Goal: Information Seeking & Learning: Learn about a topic

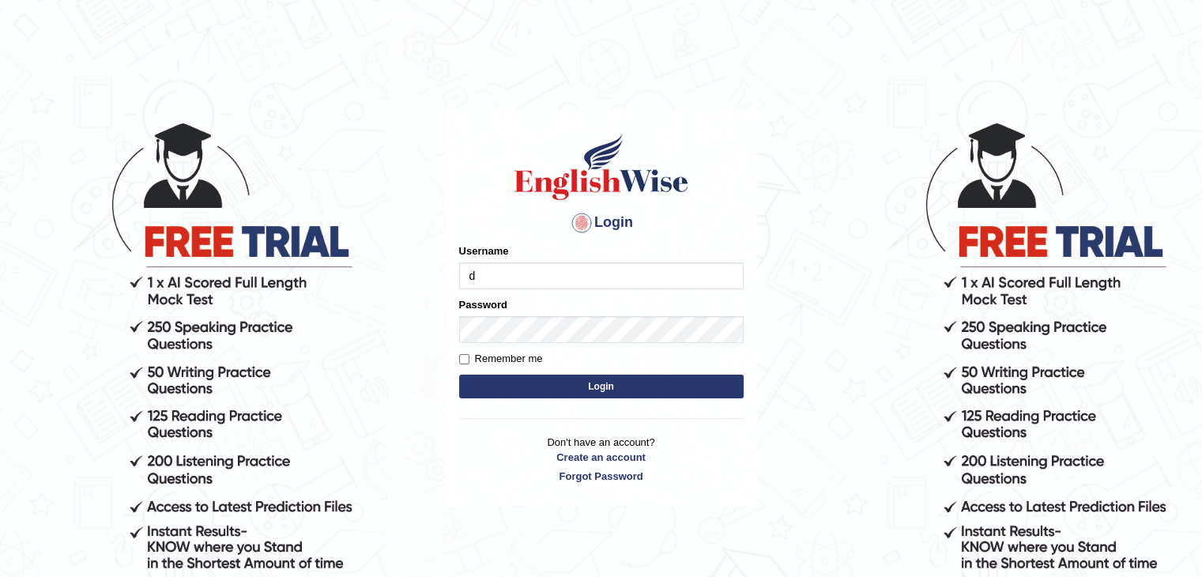
type input "dilgidiva"
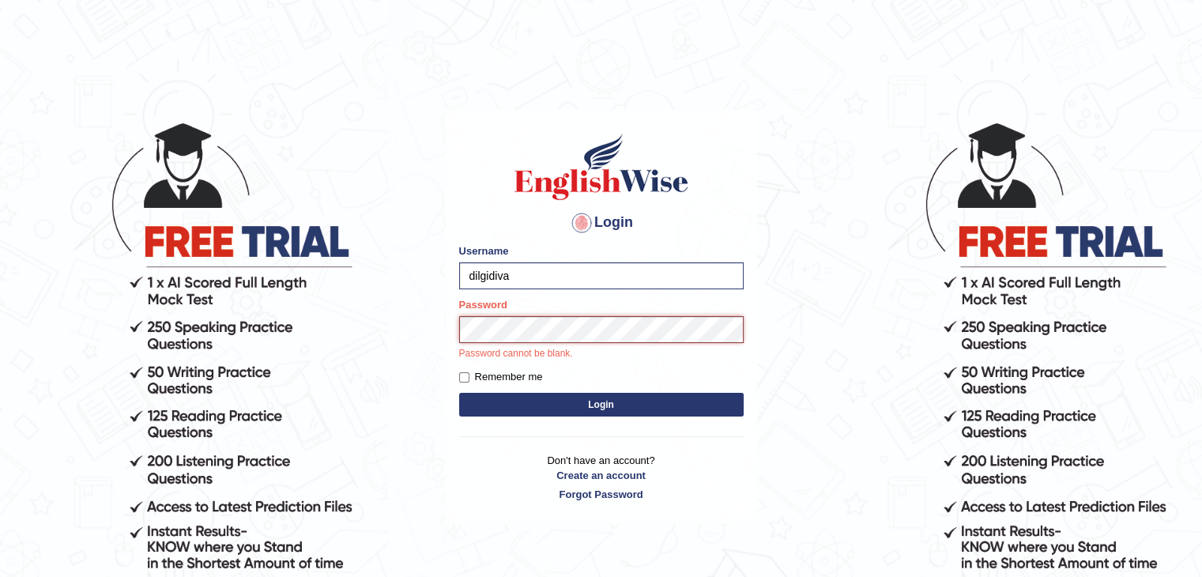
click at [459, 393] on button "Login" at bounding box center [601, 405] width 284 height 24
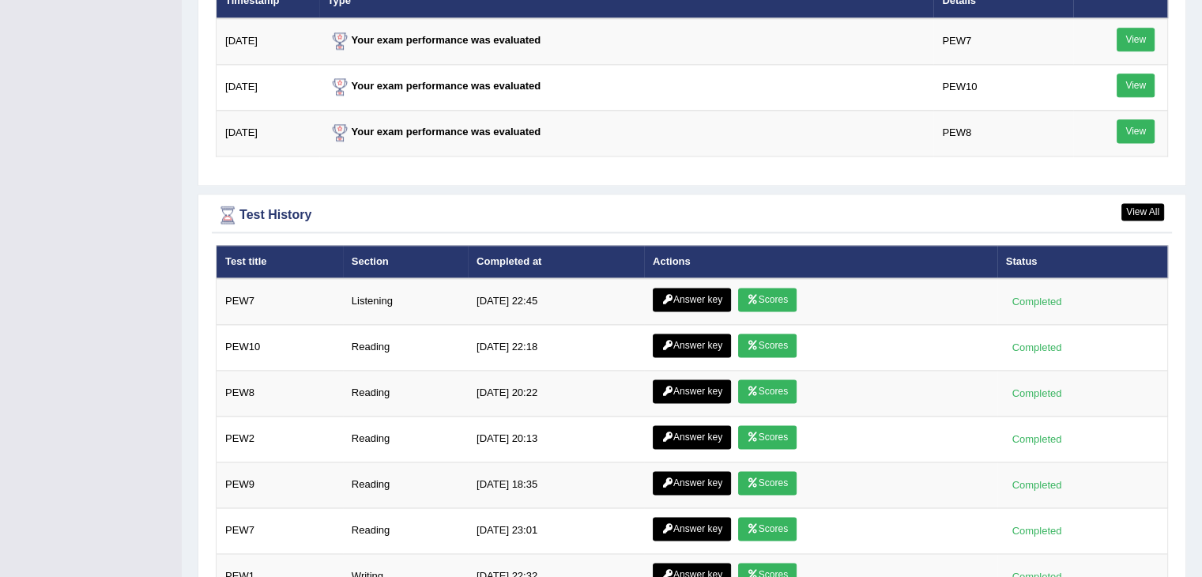
scroll to position [2119, 0]
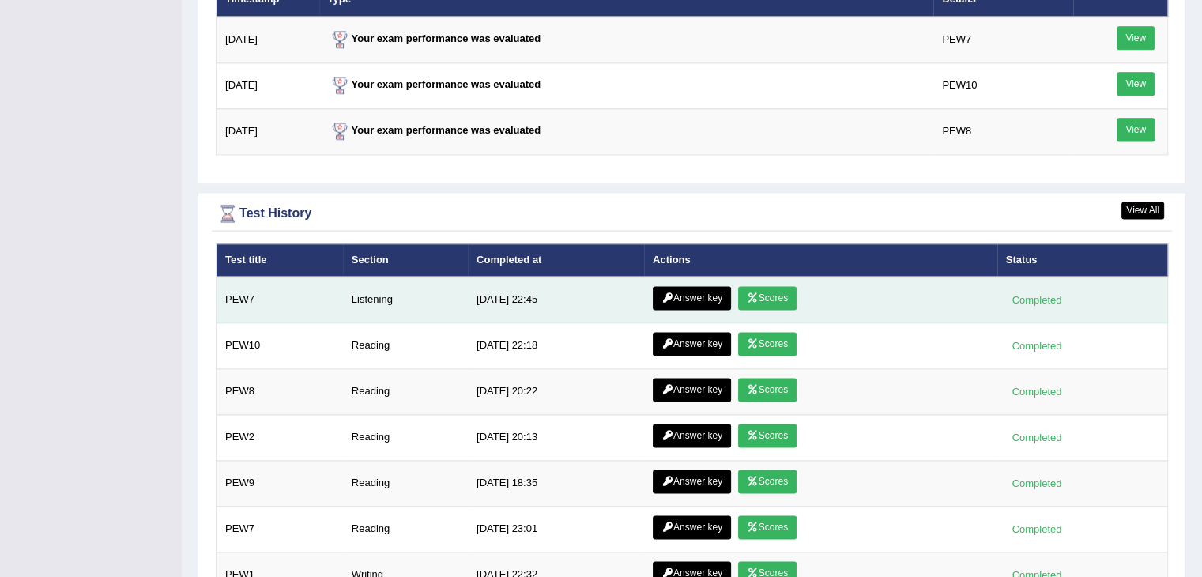
click at [765, 289] on link "Scores" at bounding box center [767, 298] width 58 height 24
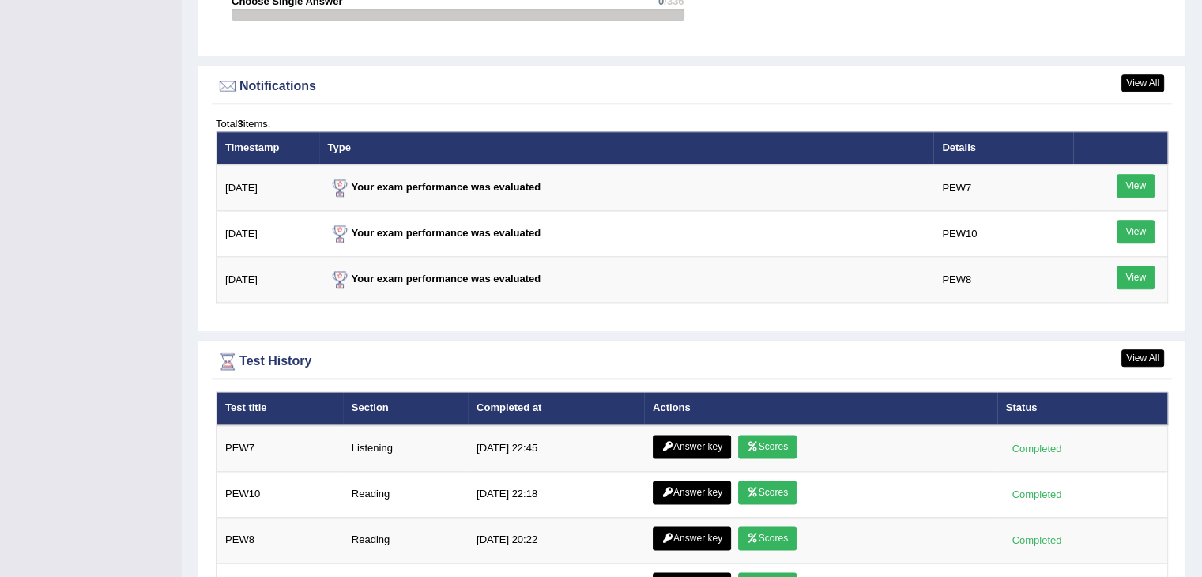
scroll to position [1872, 0]
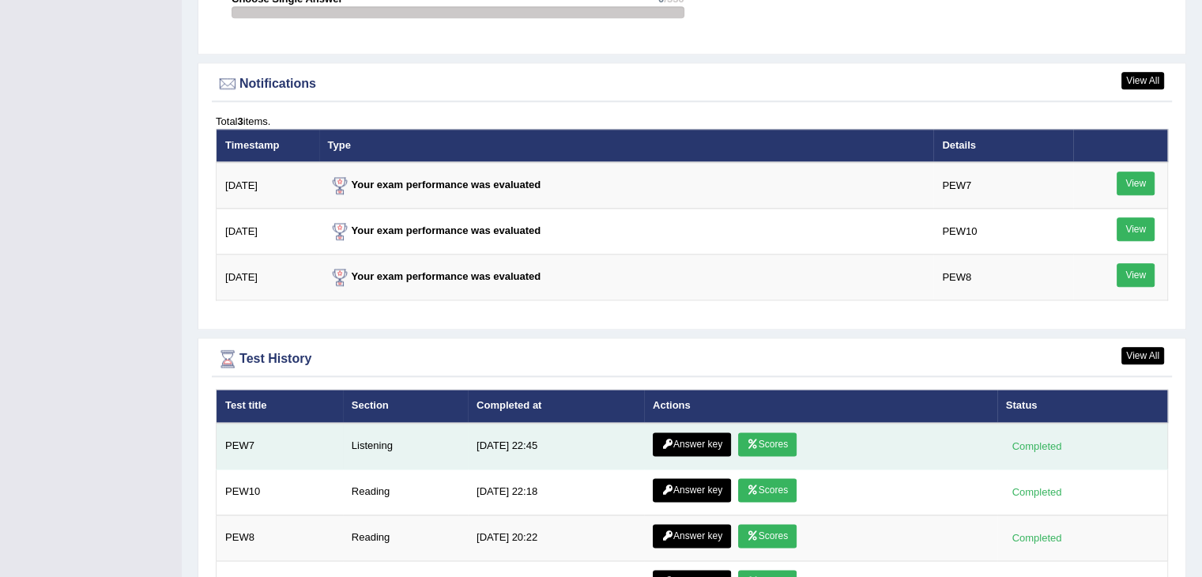
click at [699, 437] on link "Answer key" at bounding box center [692, 444] width 78 height 24
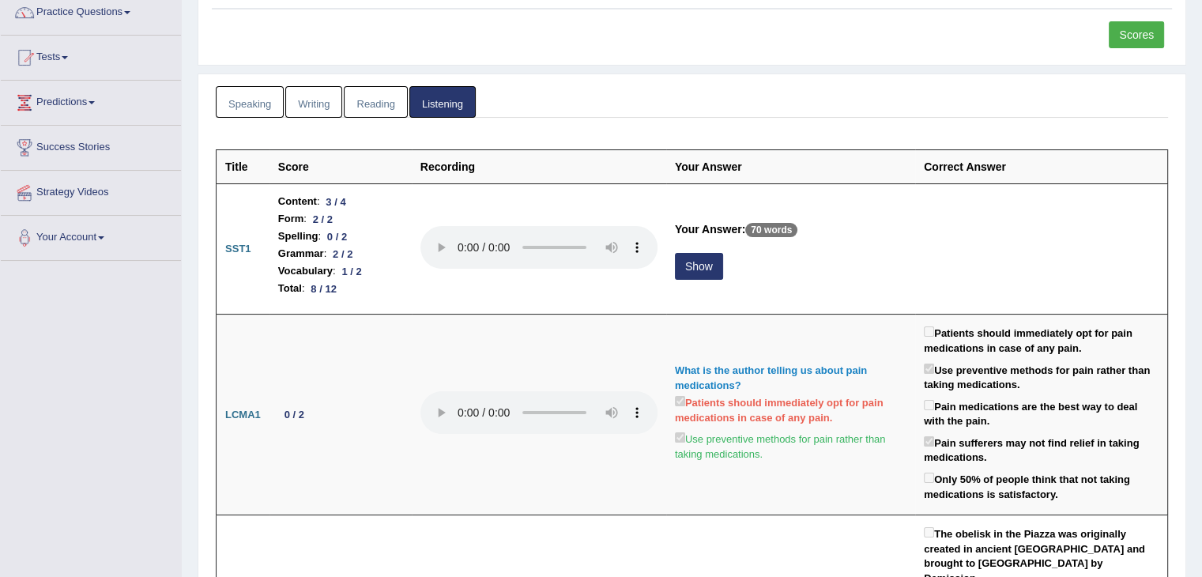
scroll to position [133, 0]
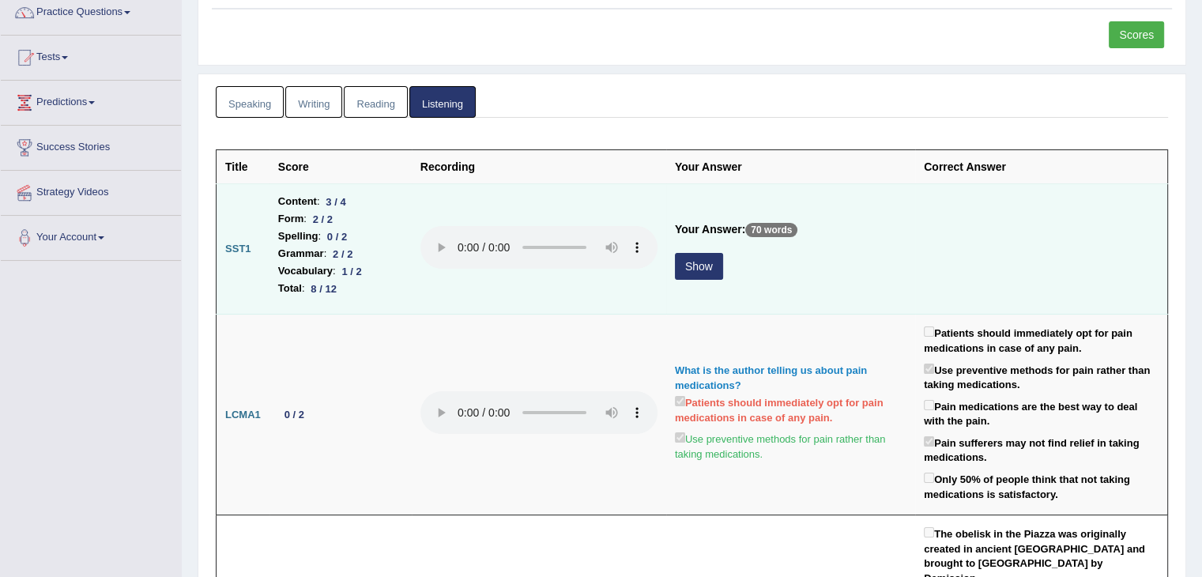
click at [709, 268] on button "Show" at bounding box center [699, 266] width 48 height 27
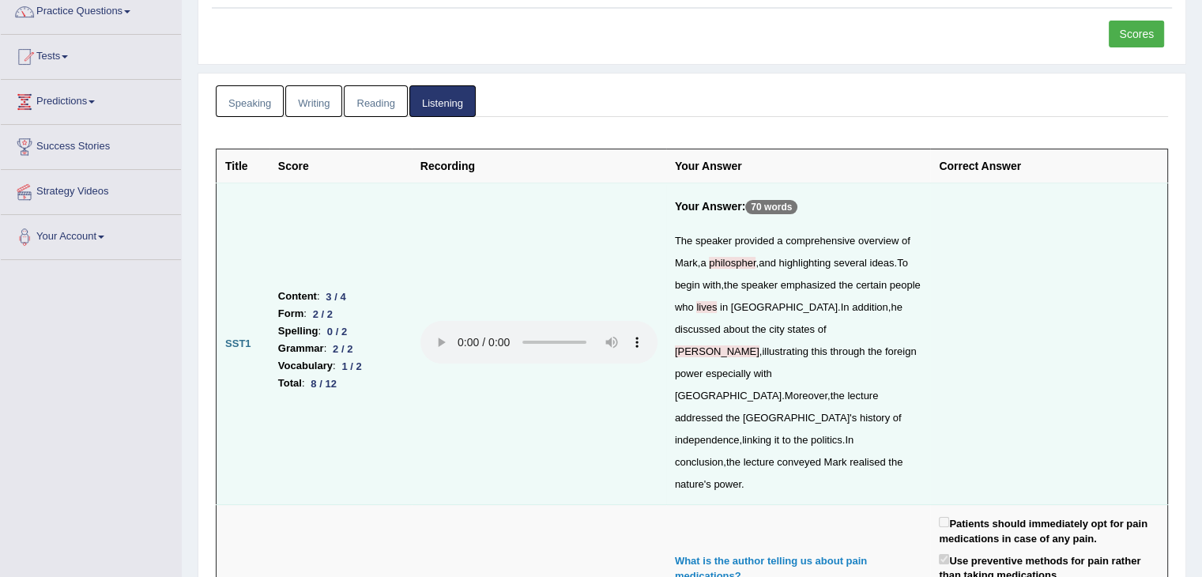
scroll to position [0, 0]
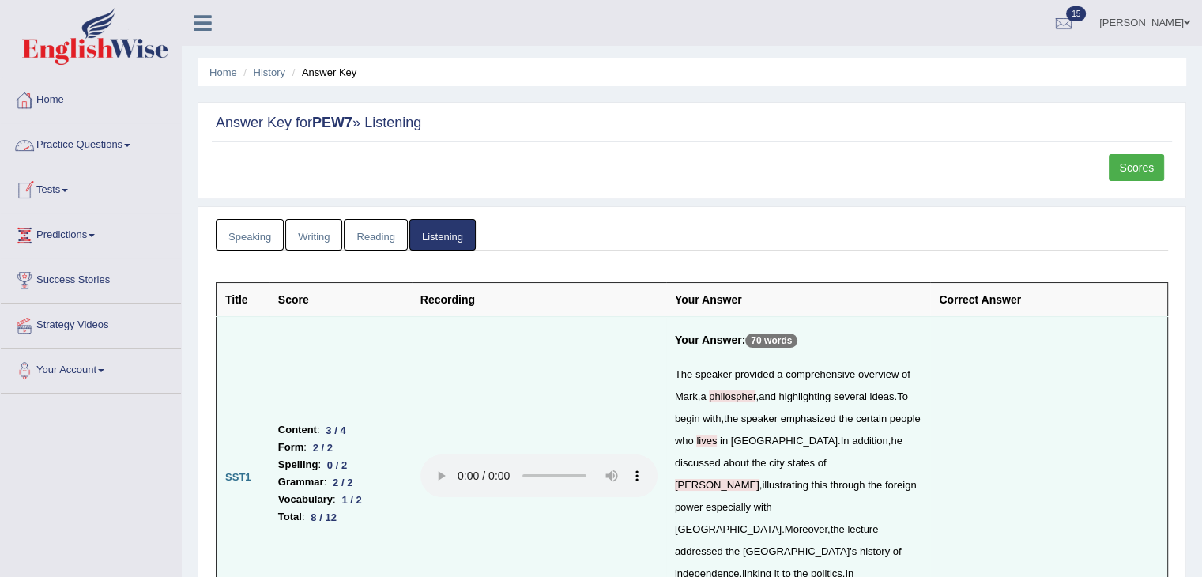
click at [60, 105] on link "Home" at bounding box center [91, 98] width 180 height 40
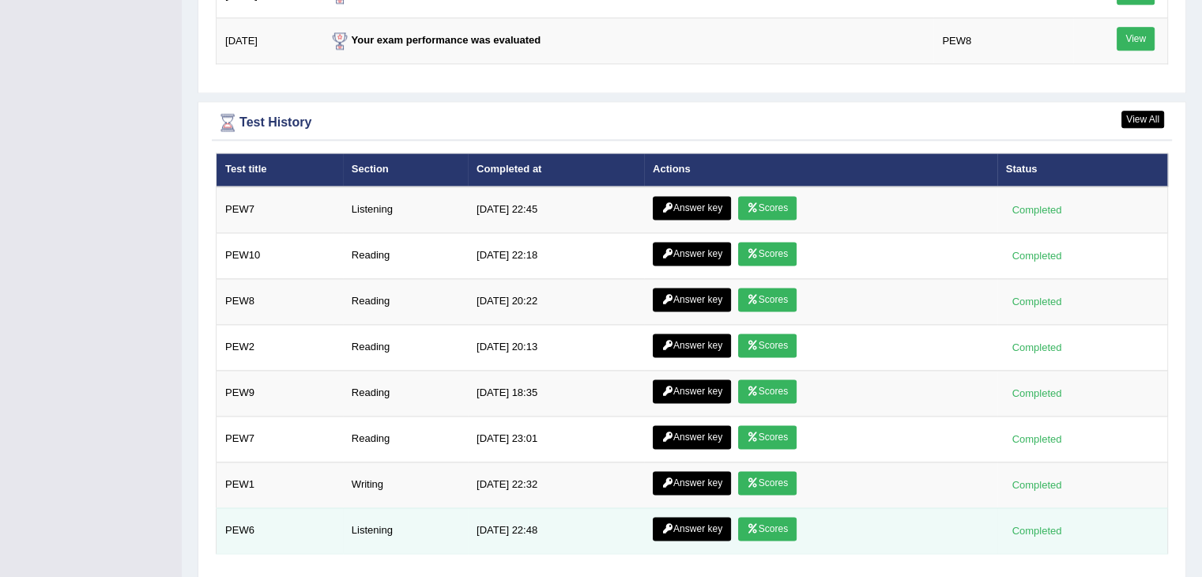
scroll to position [2152, 0]
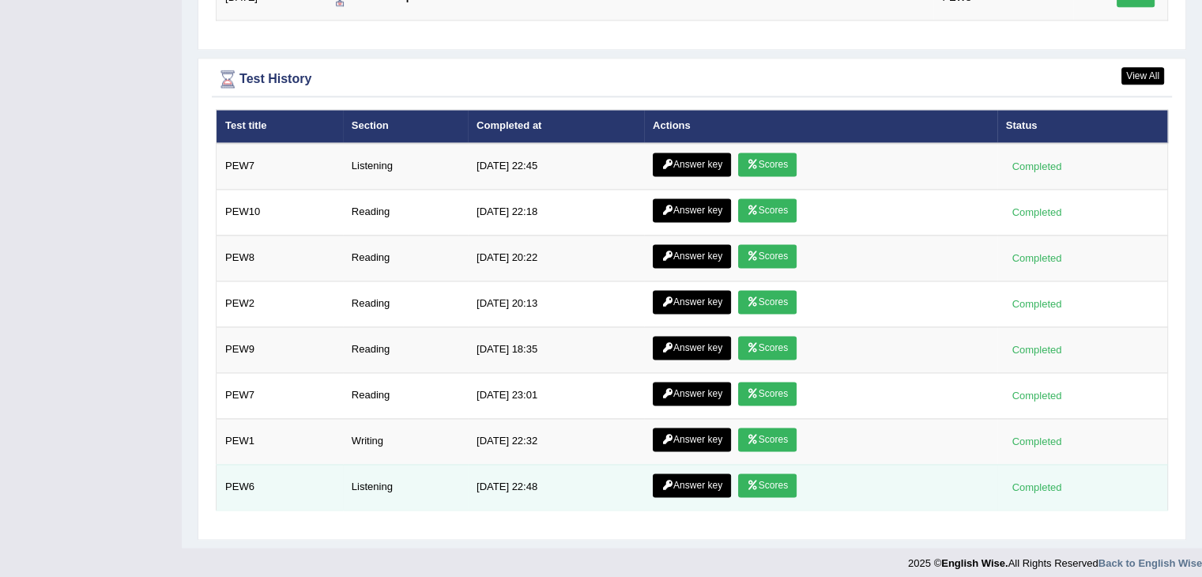
click at [757, 475] on link "Scores" at bounding box center [767, 485] width 58 height 24
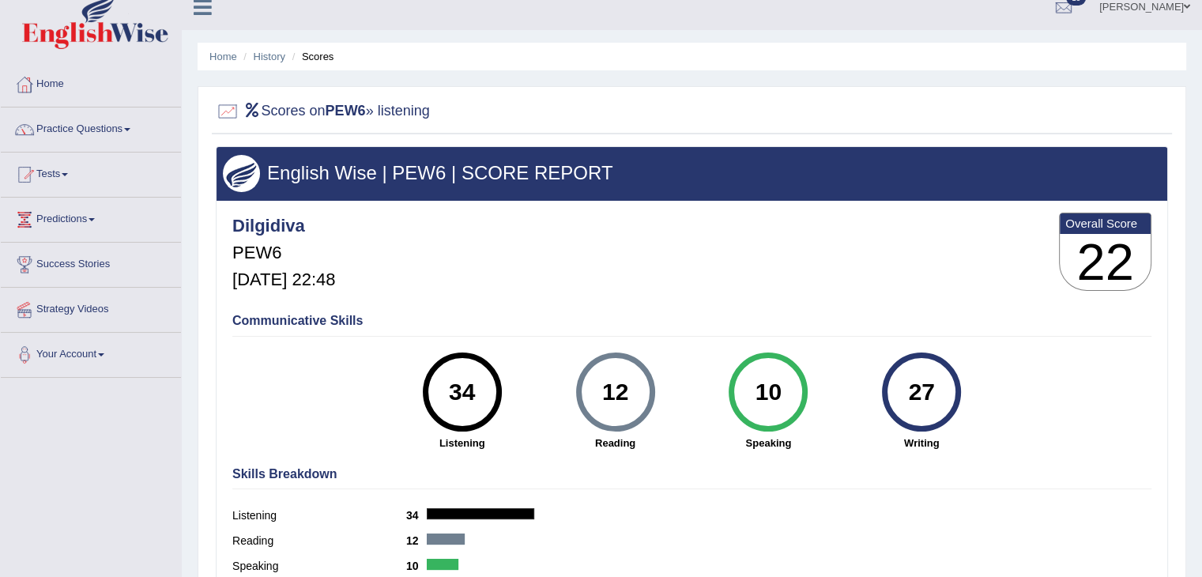
scroll to position [3, 0]
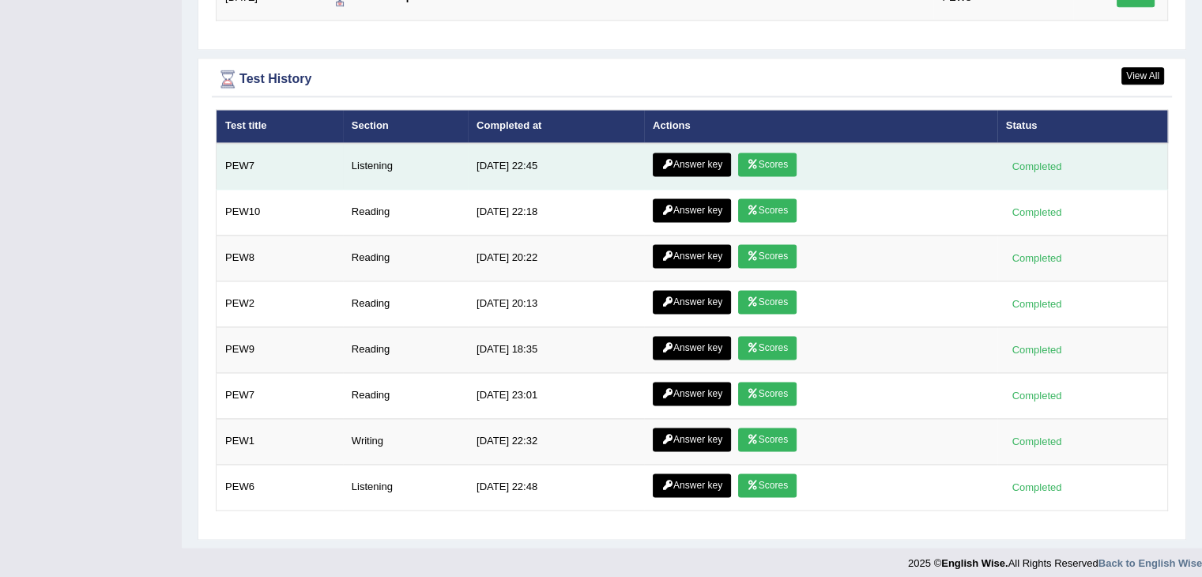
click at [760, 153] on link "Scores" at bounding box center [767, 165] width 58 height 24
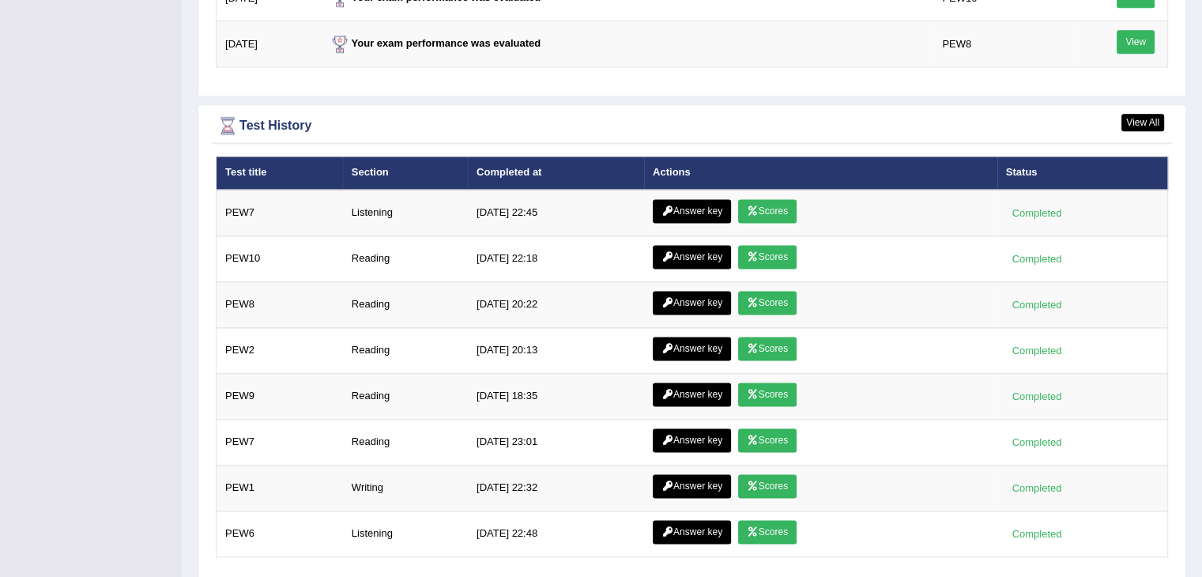
scroll to position [2152, 0]
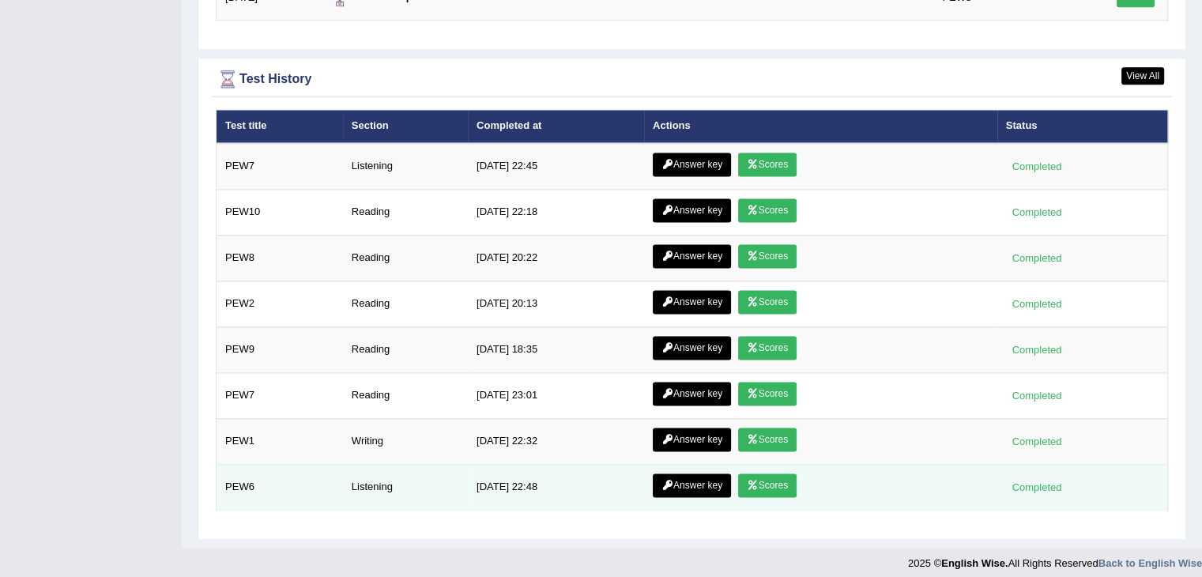
click at [675, 476] on link "Answer key" at bounding box center [692, 485] width 78 height 24
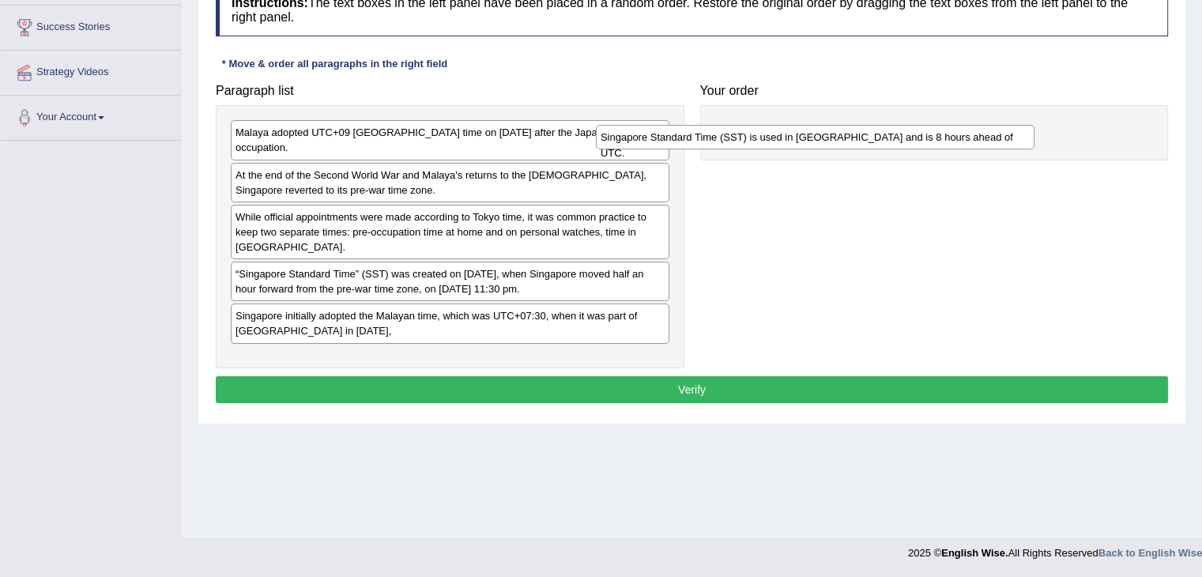
drag, startPoint x: 386, startPoint y: 300, endPoint x: 813, endPoint y: 129, distance: 460.6
click at [813, 129] on div "Singapore Standard Time (SST) is used in [GEOGRAPHIC_DATA] and is 8 hours ahead…" at bounding box center [815, 137] width 439 height 24
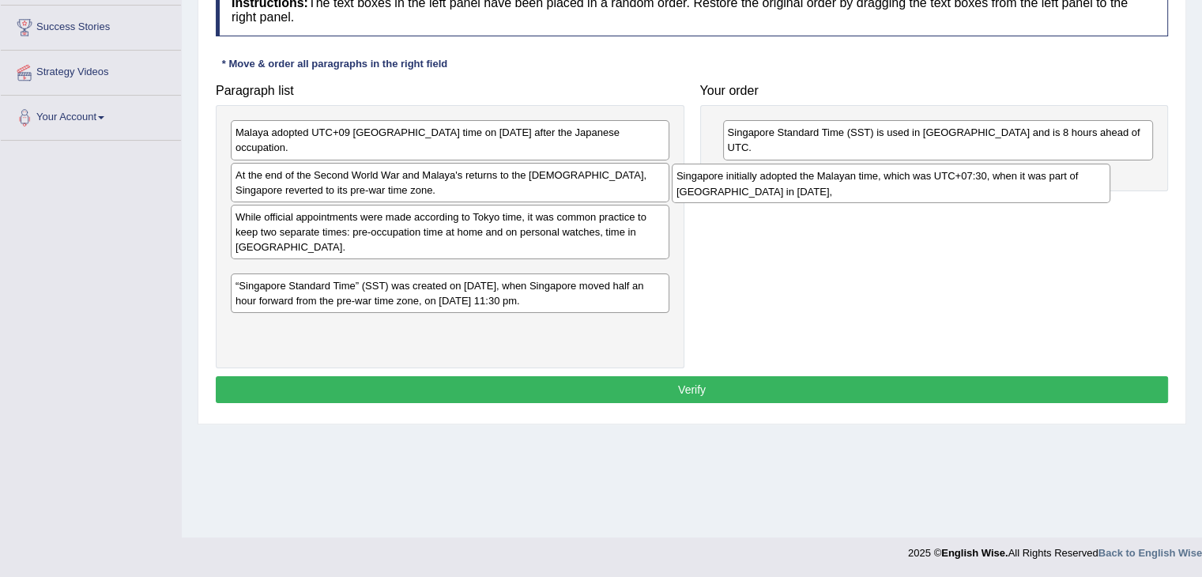
drag, startPoint x: 430, startPoint y: 306, endPoint x: 887, endPoint y: 171, distance: 477.0
click at [887, 171] on div "Singapore initially adopted the Malayan time, which was UTC+07:30, when it was …" at bounding box center [891, 184] width 439 height 40
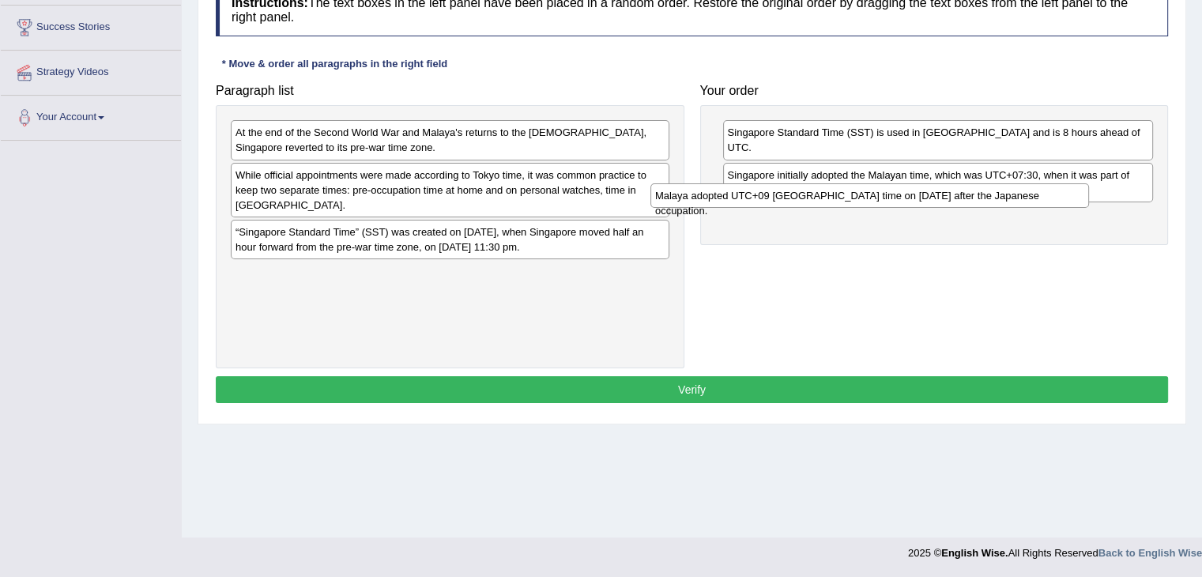
drag, startPoint x: 480, startPoint y: 130, endPoint x: 902, endPoint y: 192, distance: 425.8
click at [902, 192] on div "Malaya adopted UTC+09 Tokyo time on 15 February 1942 after the Japanese occupat…" at bounding box center [869, 195] width 439 height 24
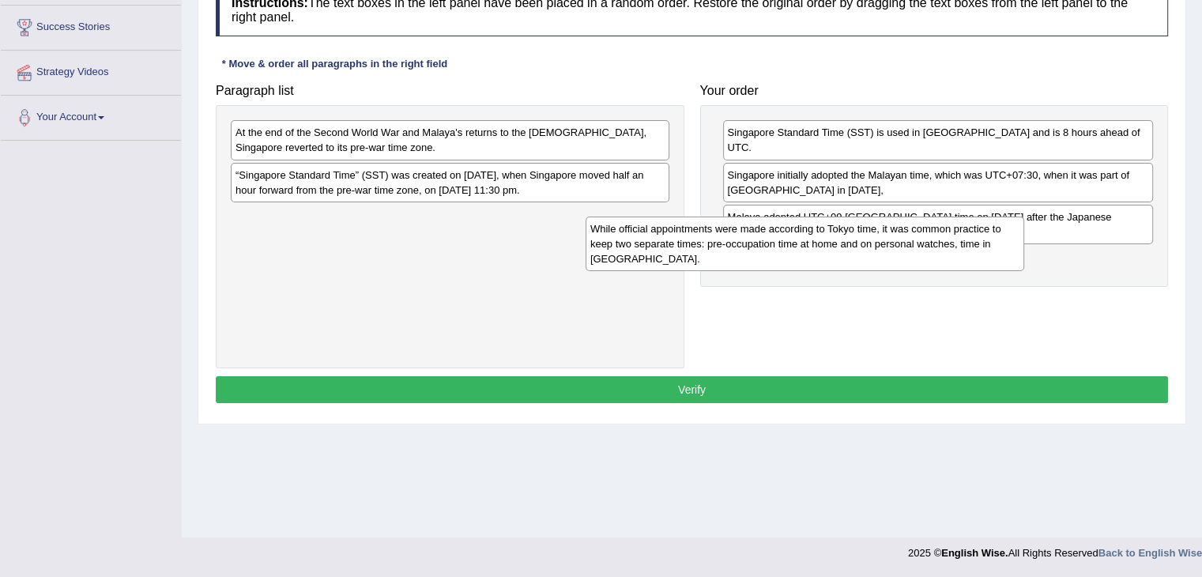
drag, startPoint x: 551, startPoint y: 180, endPoint x: 978, endPoint y: 225, distance: 429.8
click at [978, 225] on div "While official appointments were made according to Tokyo time, it was common pr…" at bounding box center [805, 244] width 439 height 55
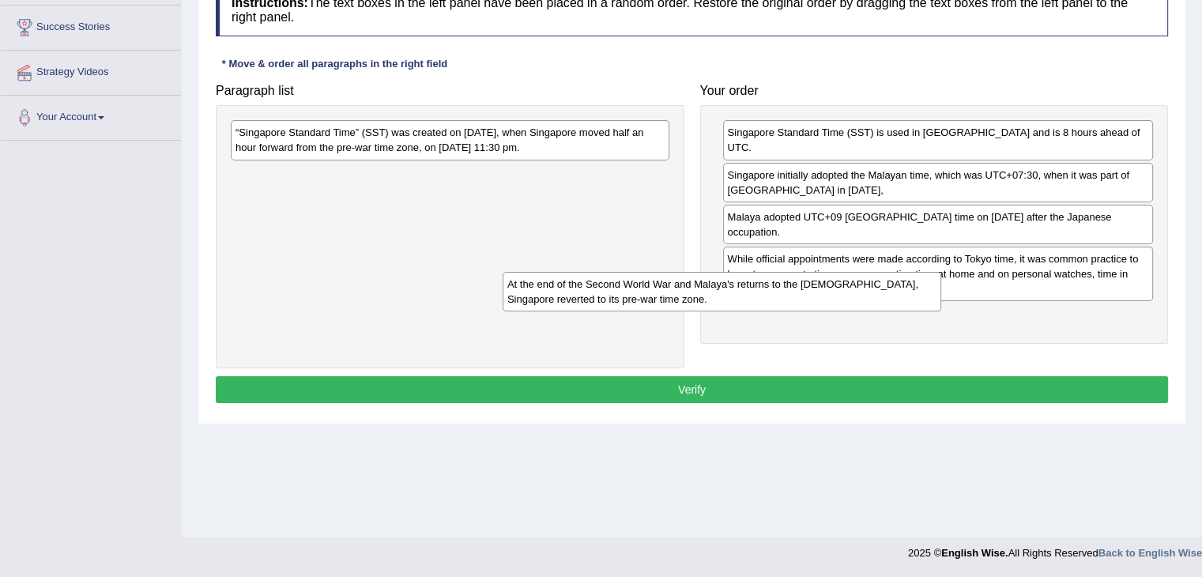
drag, startPoint x: 503, startPoint y: 145, endPoint x: 883, endPoint y: 292, distance: 407.2
click at [883, 292] on div "At the end of the Second World War and Malaya's returns to the British, Singapo…" at bounding box center [722, 292] width 439 height 40
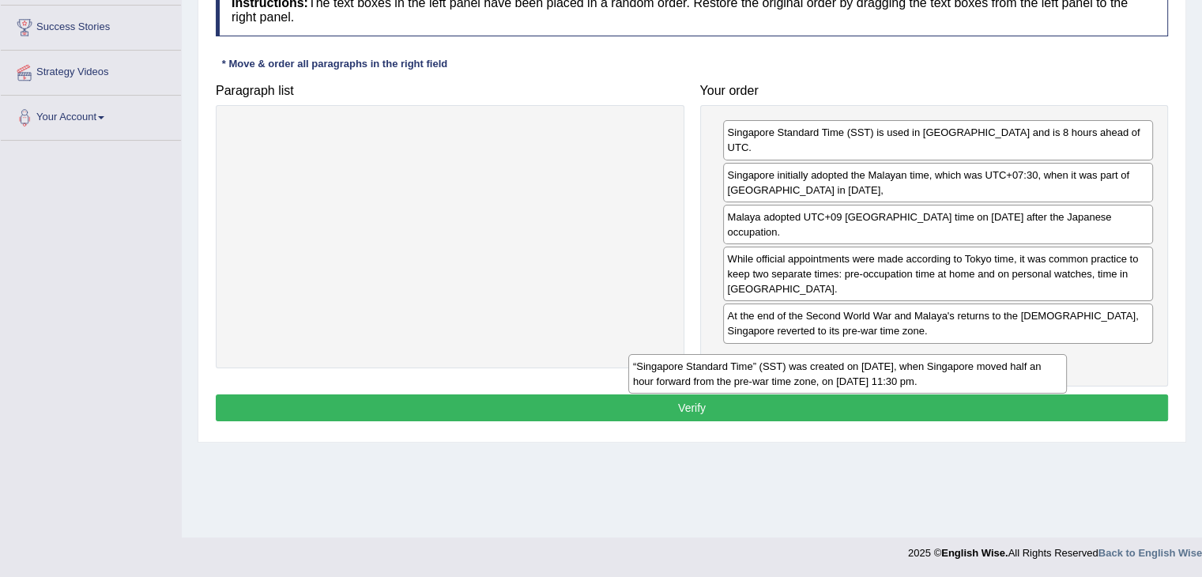
drag, startPoint x: 537, startPoint y: 137, endPoint x: 983, endPoint y: 362, distance: 500.0
click at [983, 362] on div "“Singapore Standard Time” (SST) was created on 1 January 1982, when Singapore m…" at bounding box center [847, 374] width 439 height 40
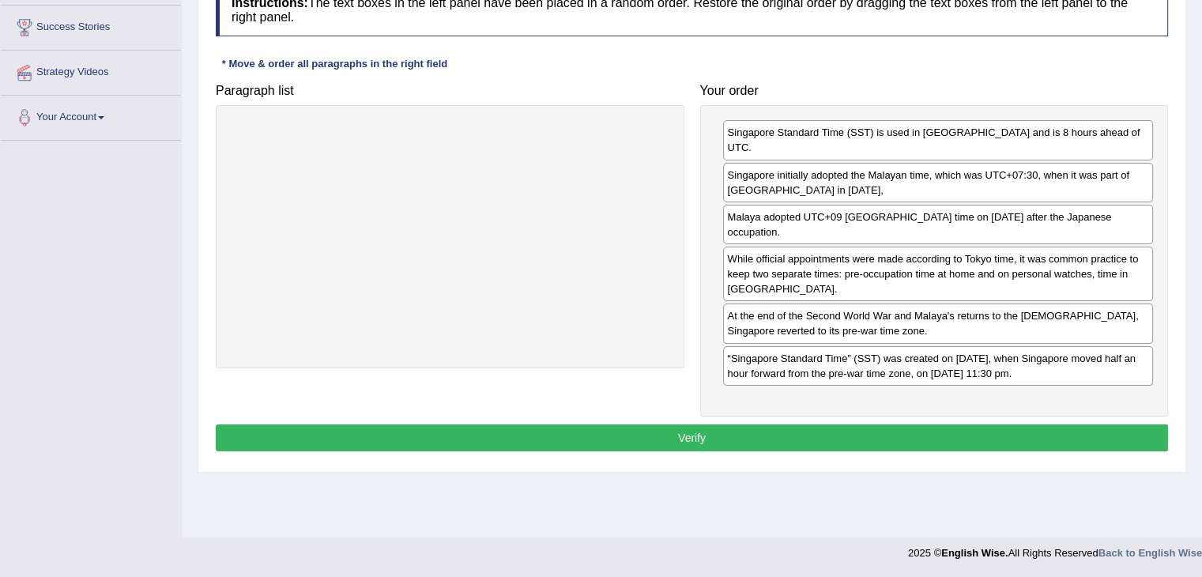
click at [847, 424] on button "Verify" at bounding box center [692, 437] width 952 height 27
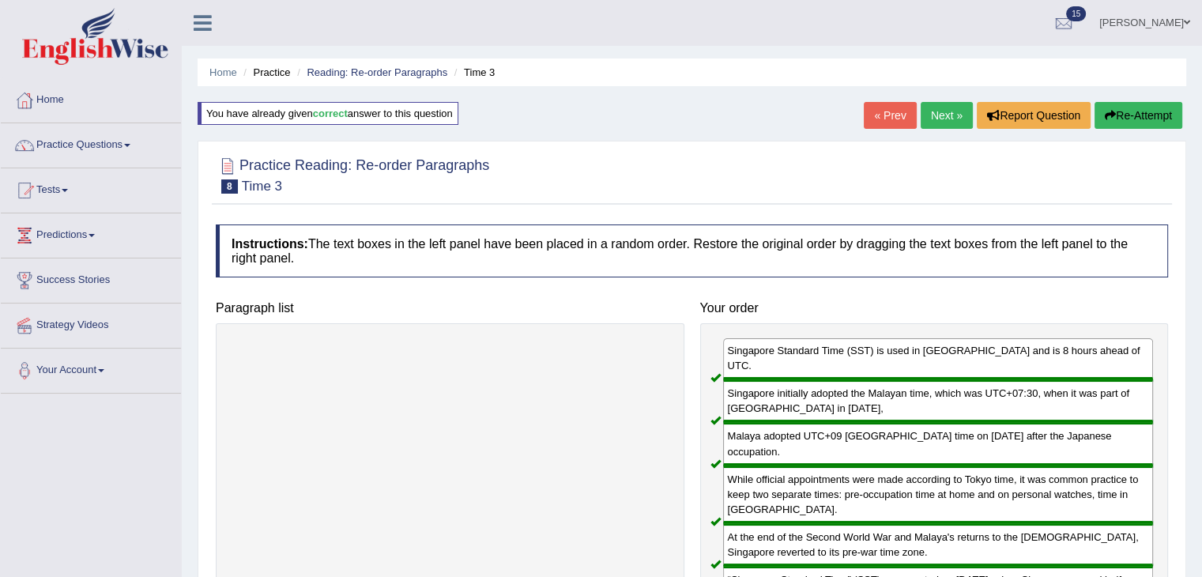
click at [1128, 112] on button "Re-Attempt" at bounding box center [1138, 115] width 88 height 27
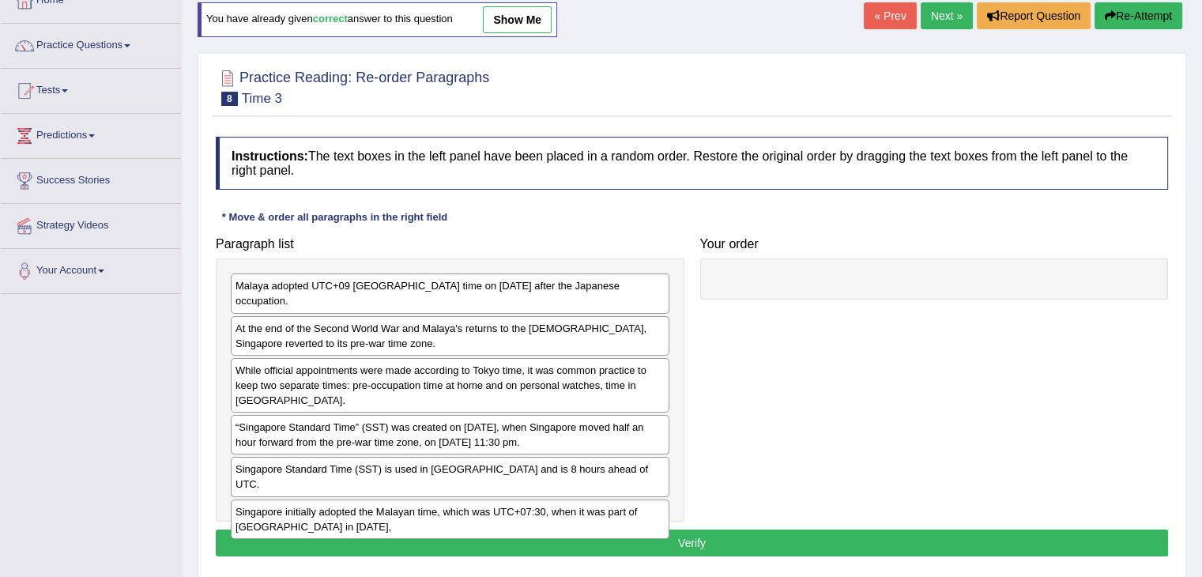
scroll to position [93, 0]
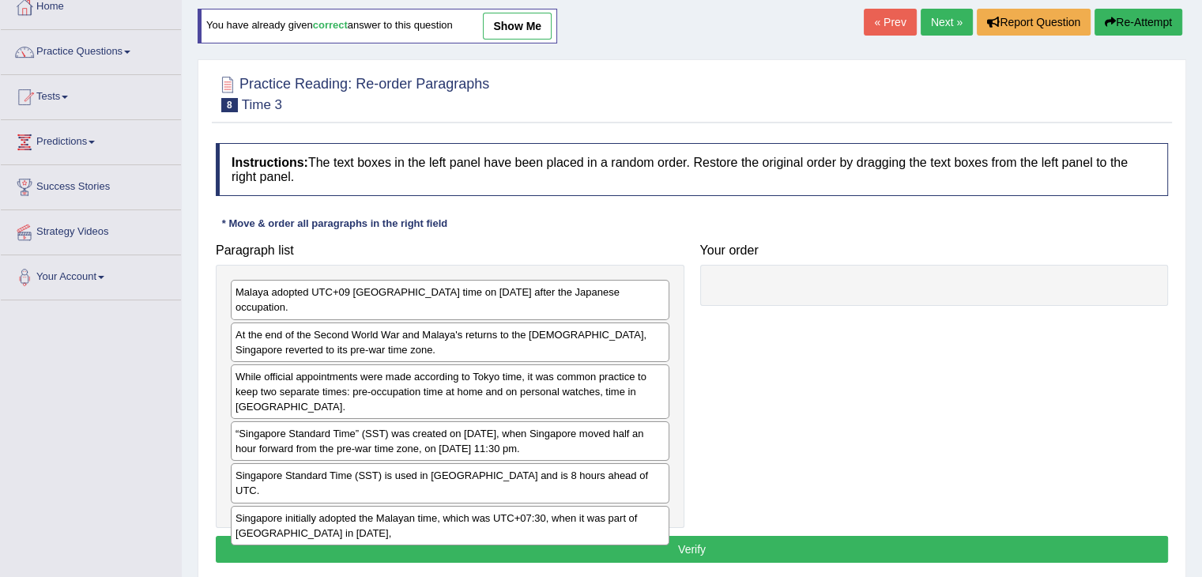
click at [912, 226] on div "Instructions: The text boxes in the left panel have been placed in a random ord…" at bounding box center [692, 355] width 960 height 440
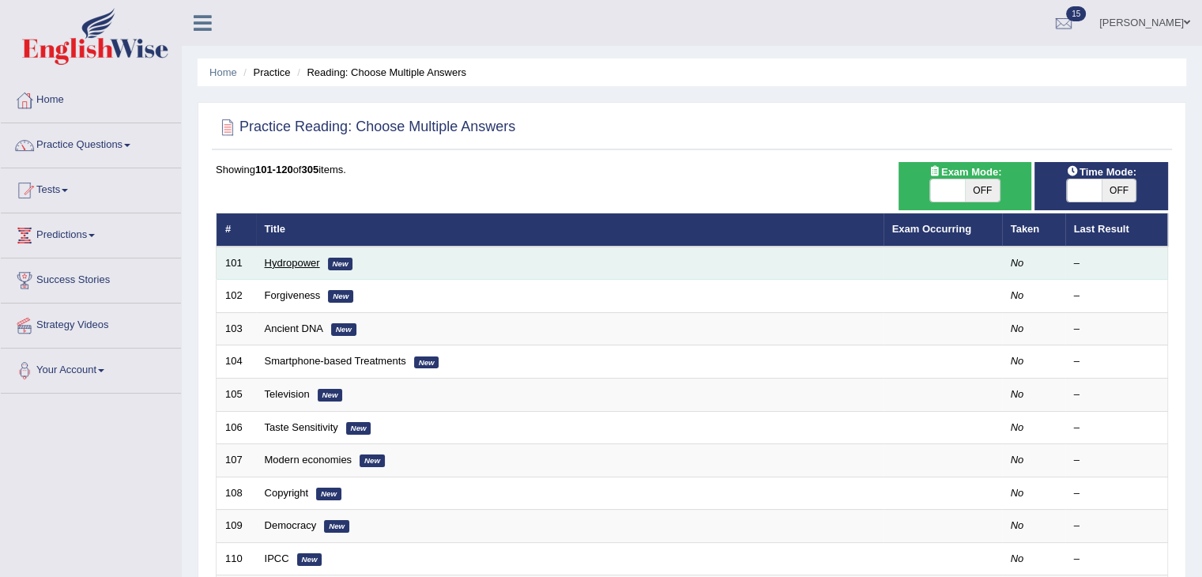
click at [295, 266] on link "Hydropower" at bounding box center [292, 263] width 55 height 12
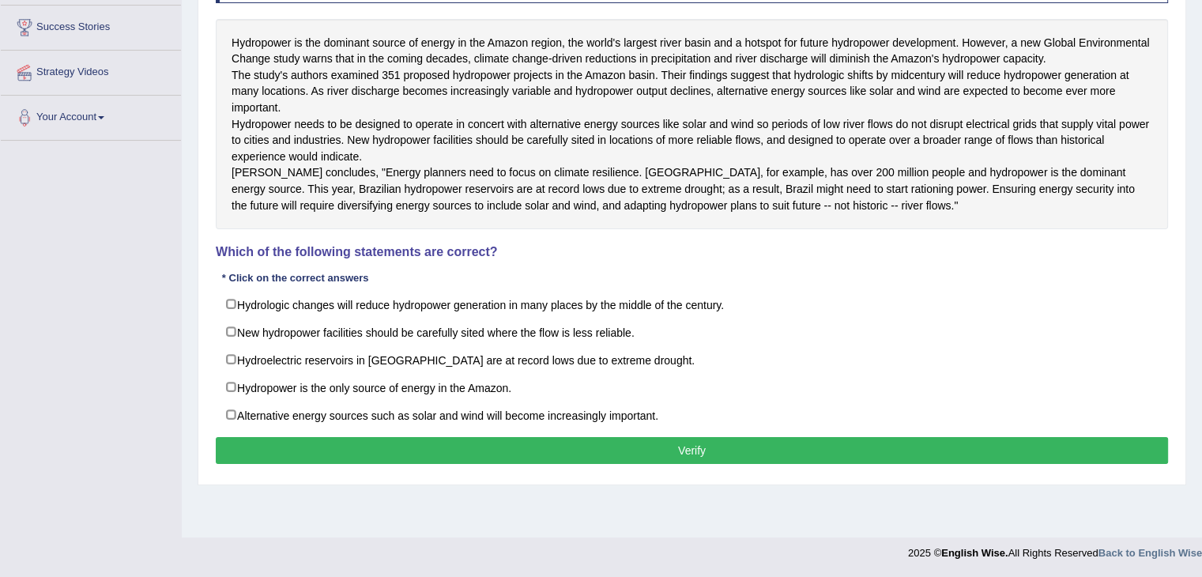
click at [664, 270] on div "Instructions: Read the text and answer the question by selecting all the correc…" at bounding box center [692, 216] width 960 height 521
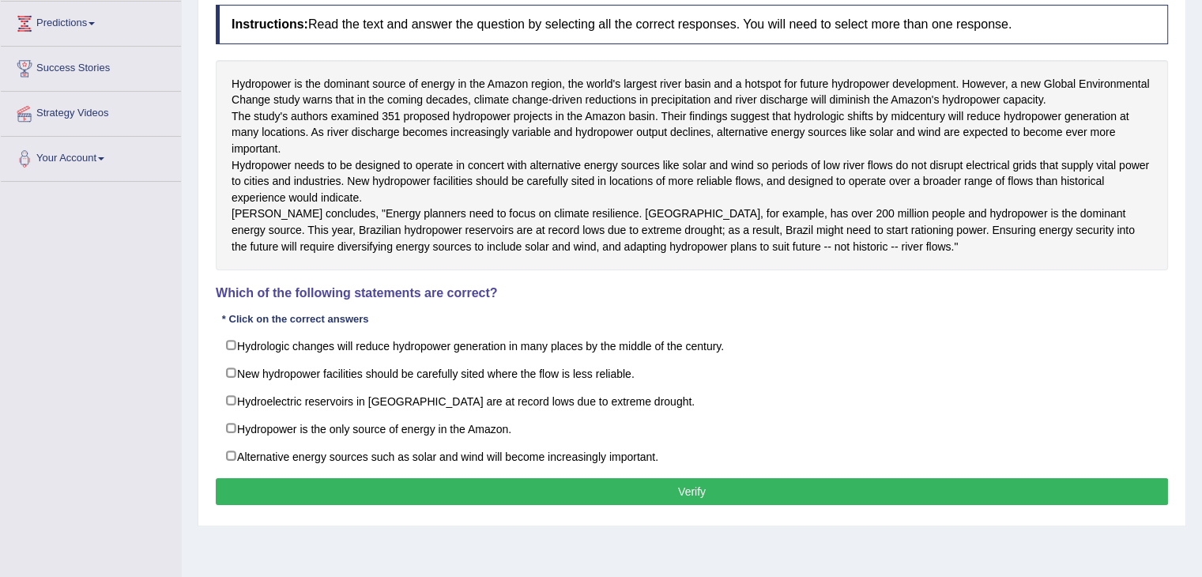
scroll to position [213, 0]
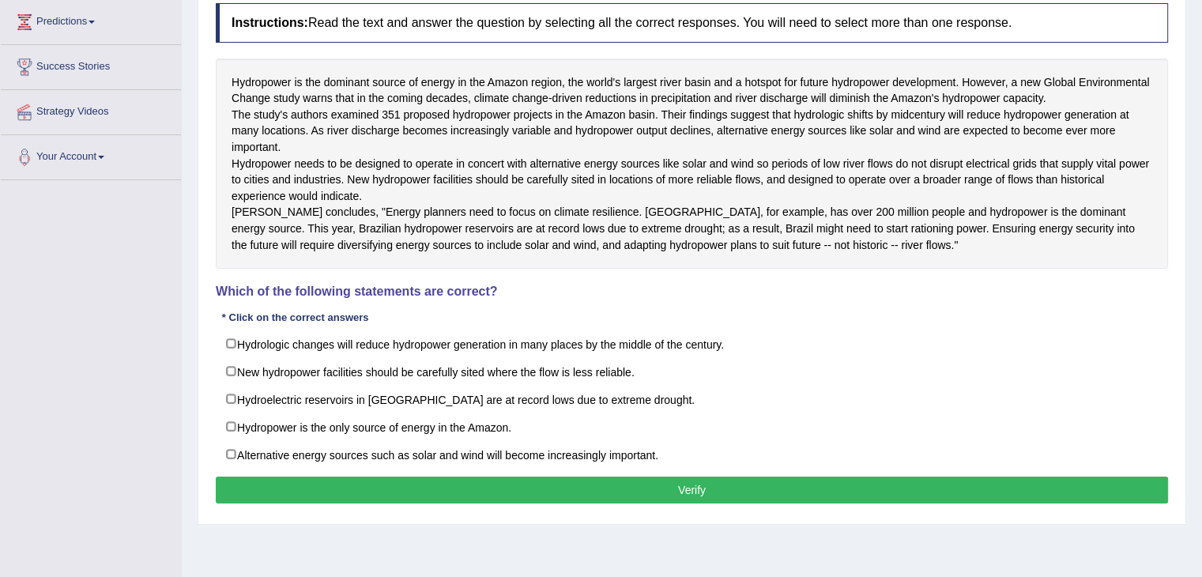
click at [787, 368] on div "Instructions: Read the text and answer the question by selecting all the correc…" at bounding box center [692, 255] width 960 height 521
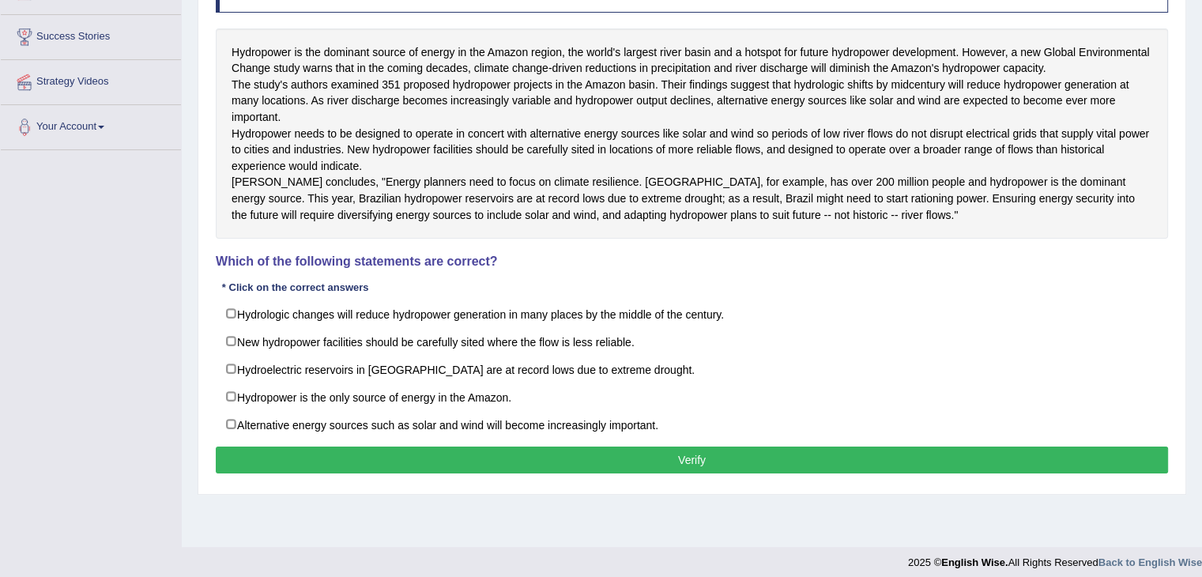
scroll to position [244, 0]
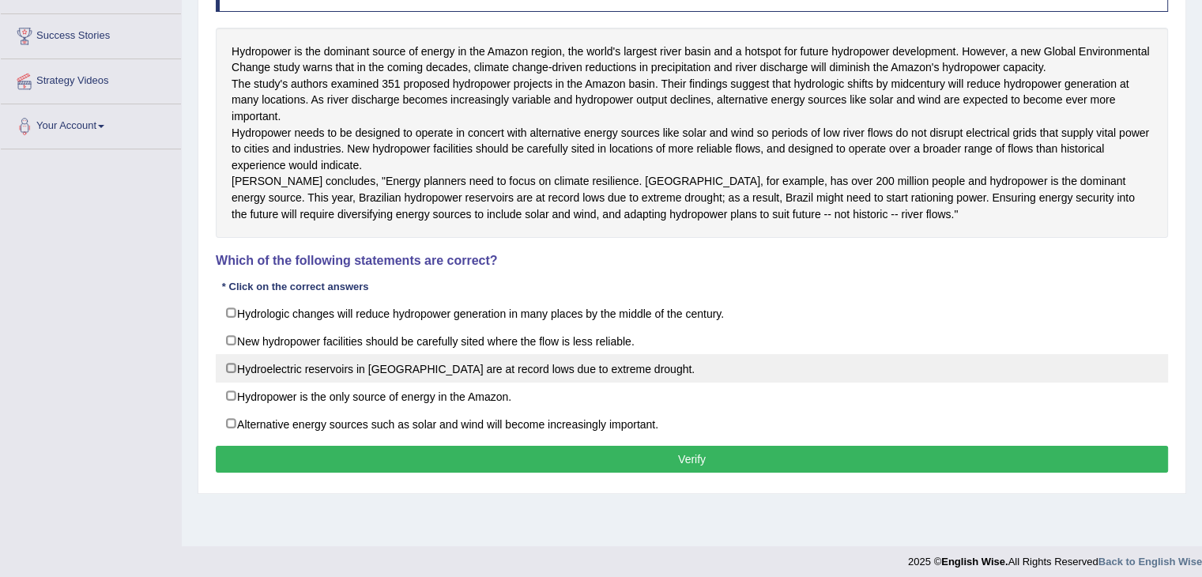
click at [225, 382] on label "Hydroelectric reservoirs in Brazil are at record lows due to extreme drought." at bounding box center [692, 368] width 952 height 28
checkbox input "true"
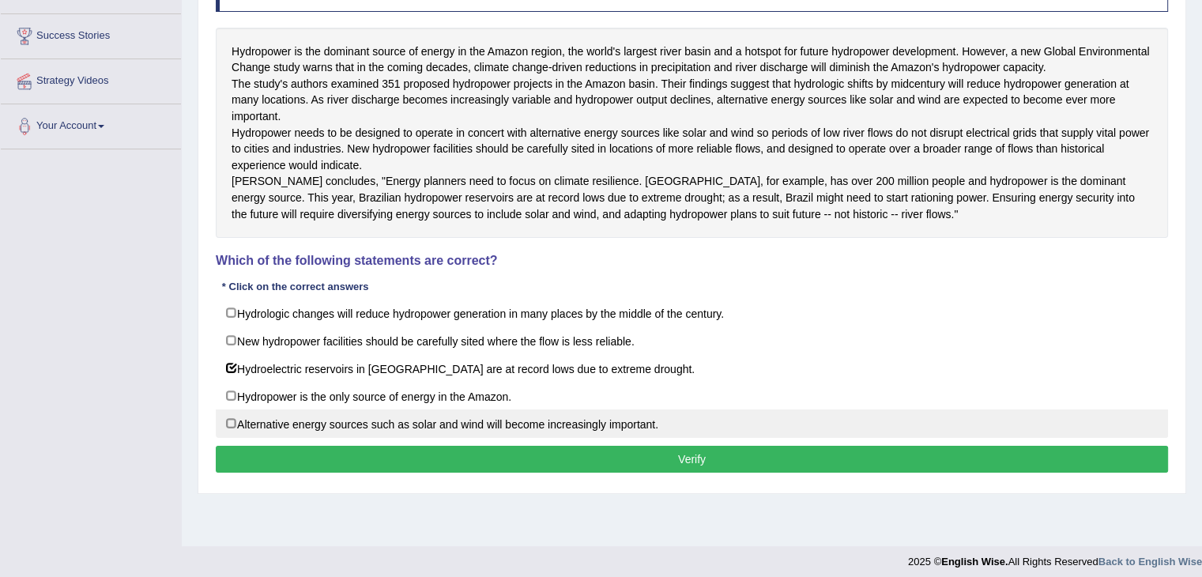
click at [230, 438] on label "Alternative energy sources such as solar and wind will become increasingly impo…" at bounding box center [692, 423] width 952 height 28
checkbox input "true"
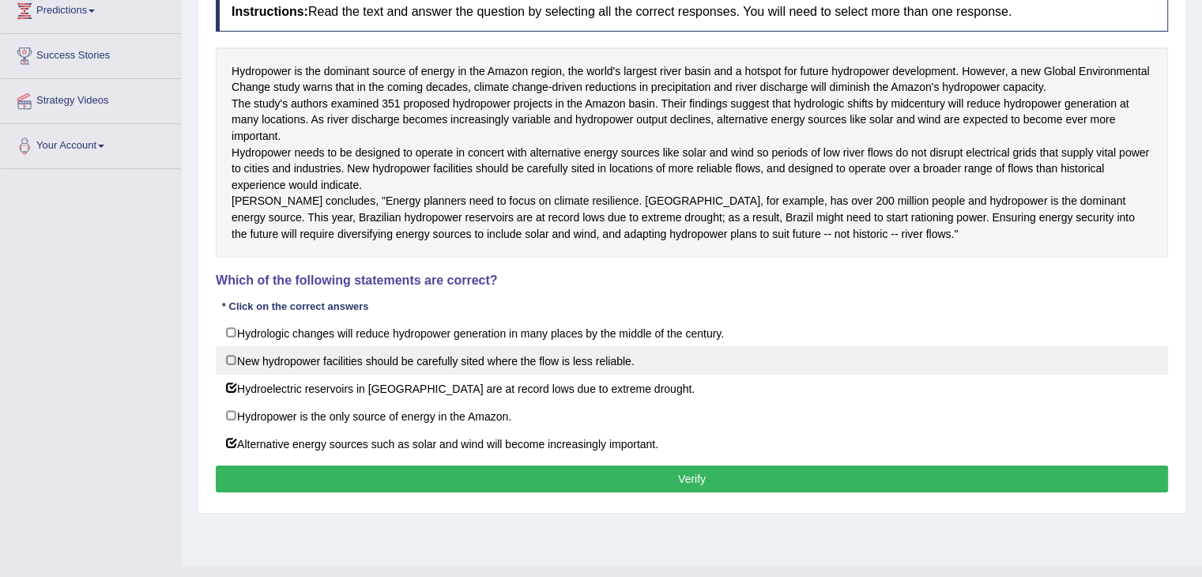
scroll to position [222, 0]
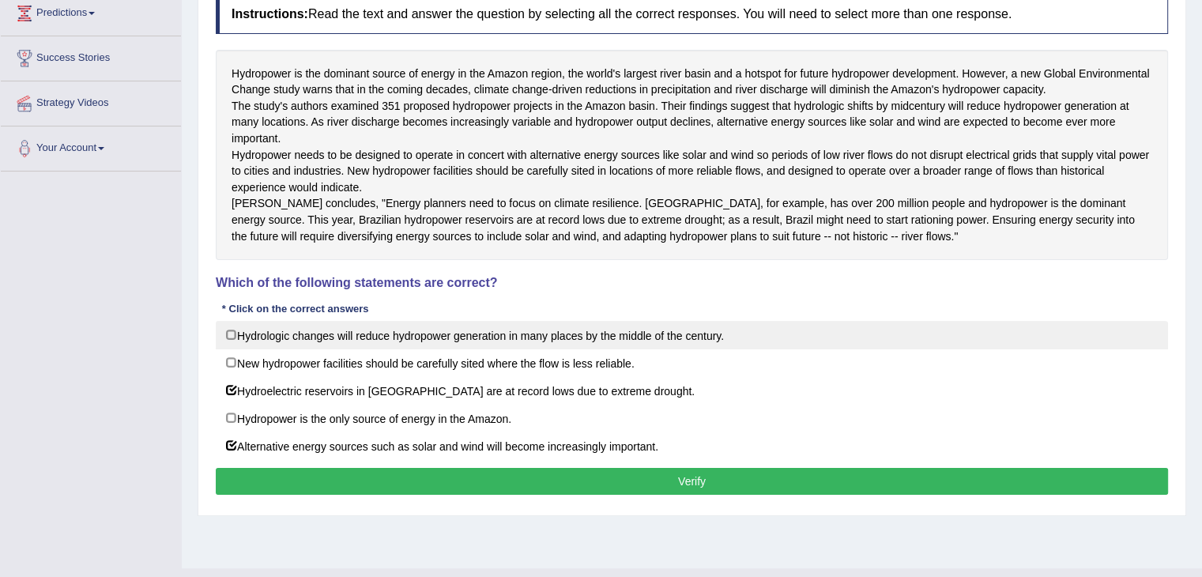
click at [236, 349] on label "Hydrologic changes will reduce hydropower generation in many places by the midd…" at bounding box center [692, 335] width 952 height 28
checkbox input "true"
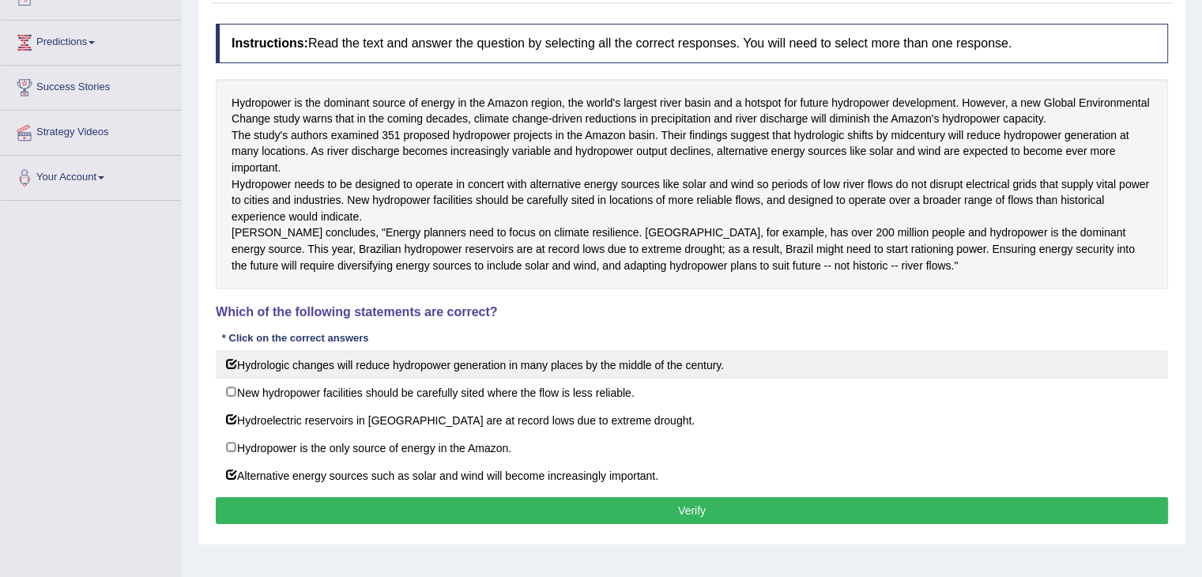
scroll to position [260, 0]
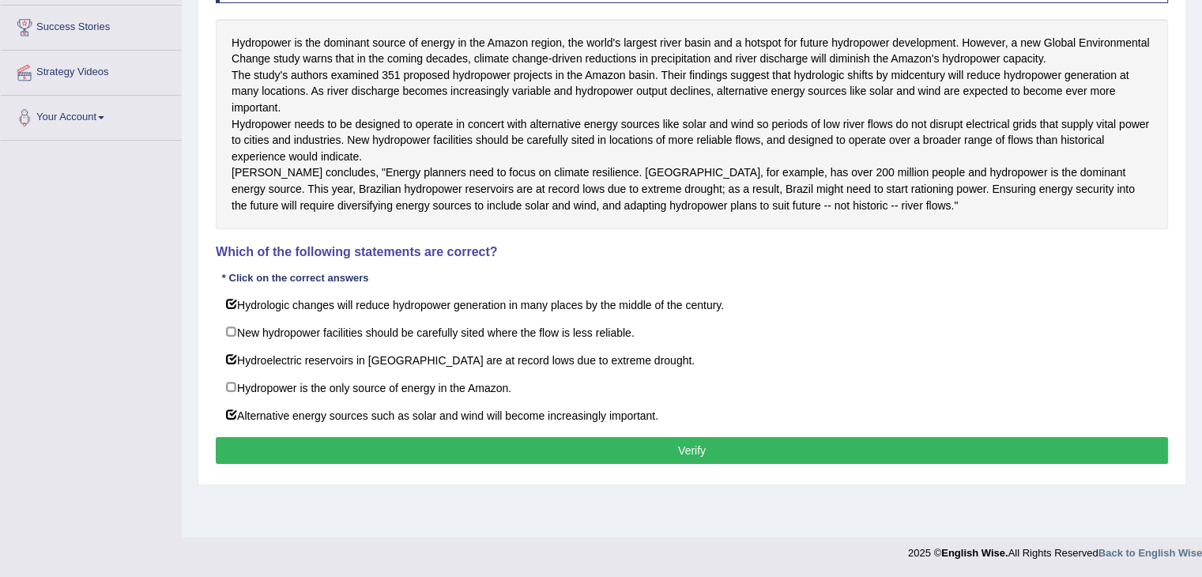
click at [657, 464] on button "Verify" at bounding box center [692, 450] width 952 height 27
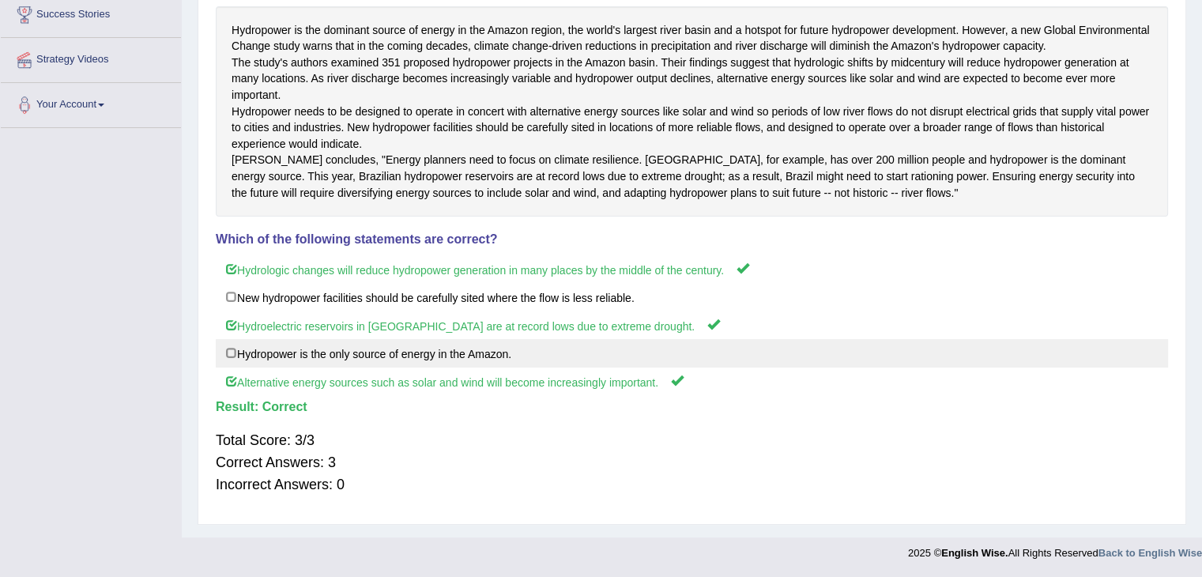
scroll to position [0, 0]
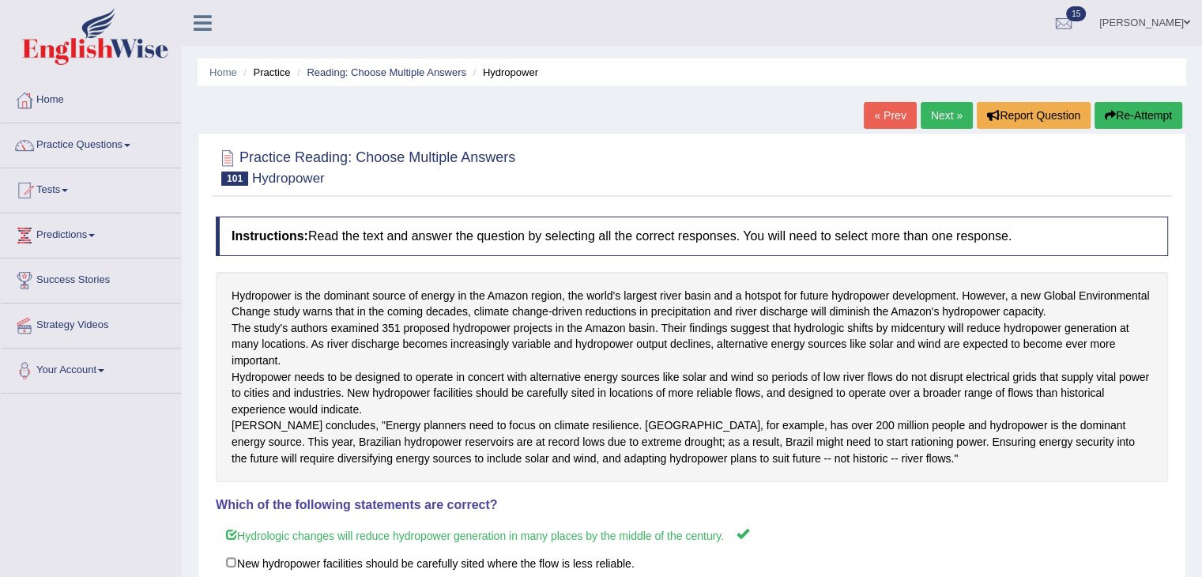
click at [933, 118] on link "Next »" at bounding box center [947, 115] width 52 height 27
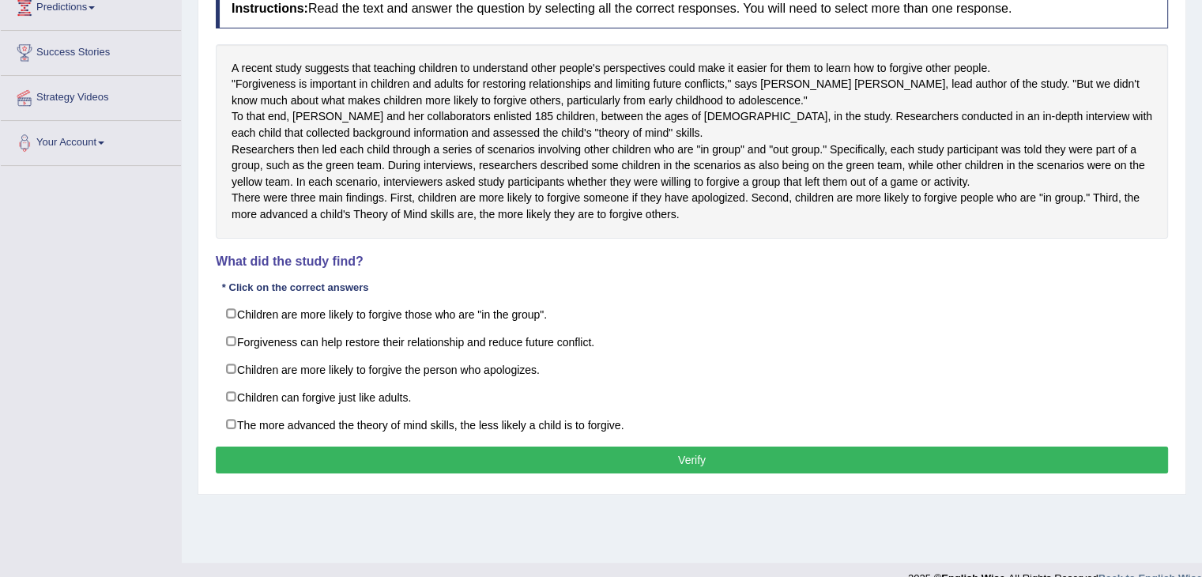
scroll to position [229, 0]
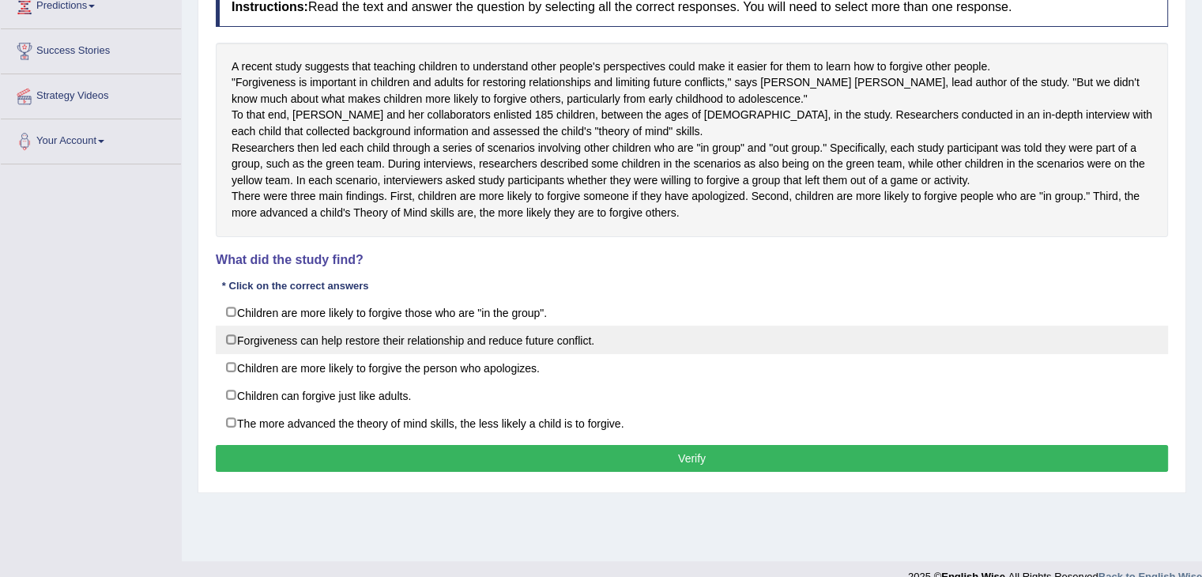
click at [231, 354] on label "Forgiveness can help restore their relationship and reduce future conflict." at bounding box center [692, 340] width 952 height 28
checkbox input "true"
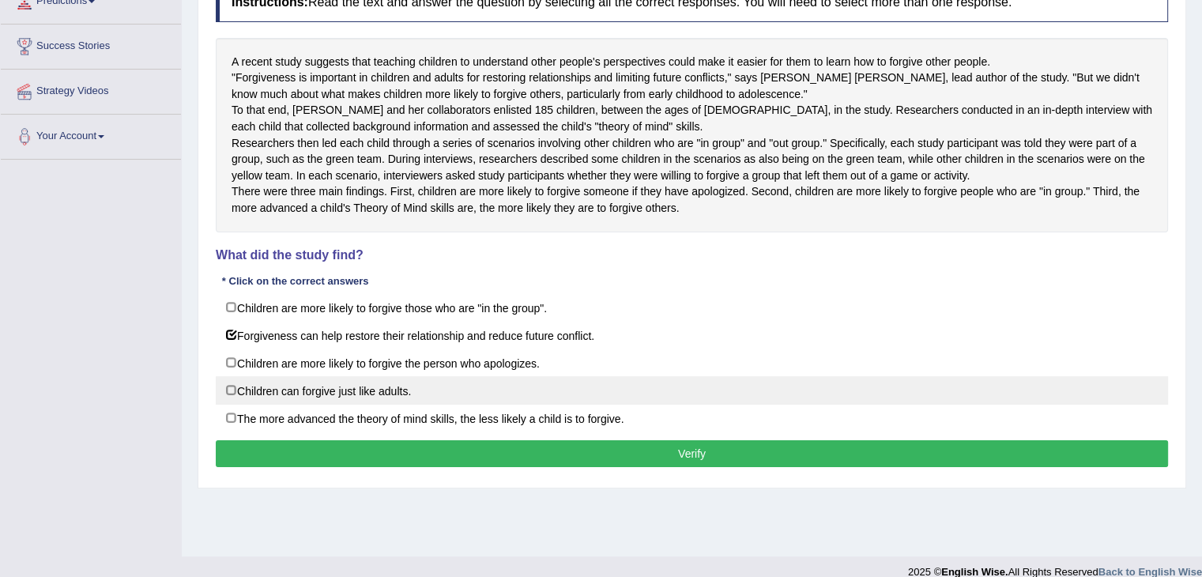
scroll to position [234, 0]
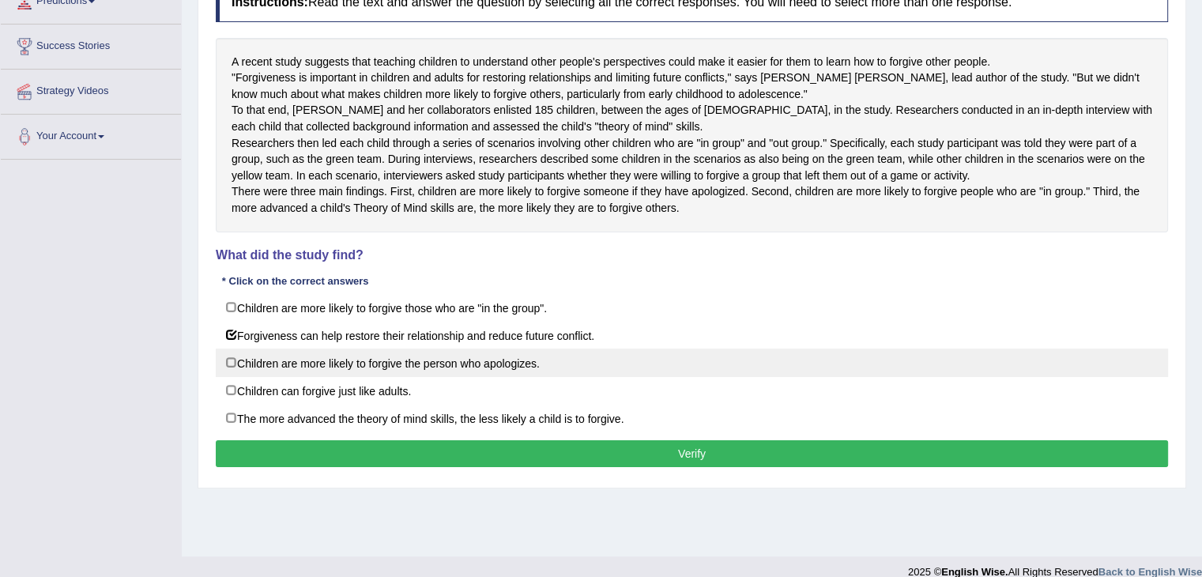
click at [229, 377] on label "Children are more likely to forgive the person who apologizes." at bounding box center [692, 362] width 952 height 28
checkbox input "true"
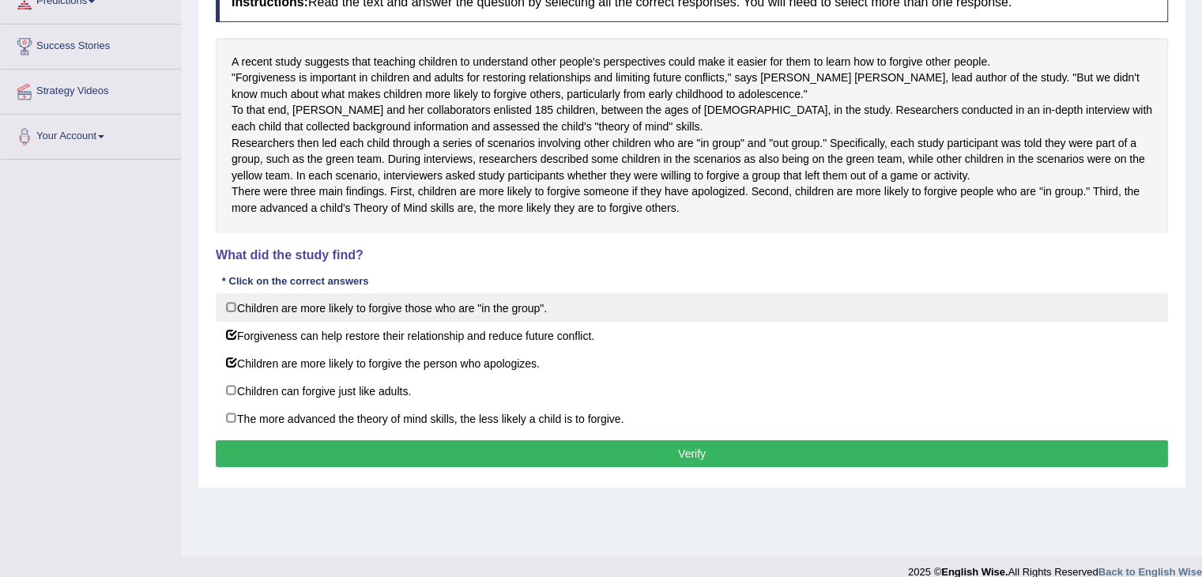
click at [232, 322] on label "Children are more likely to forgive those who are "in the group"." at bounding box center [692, 307] width 952 height 28
checkbox input "true"
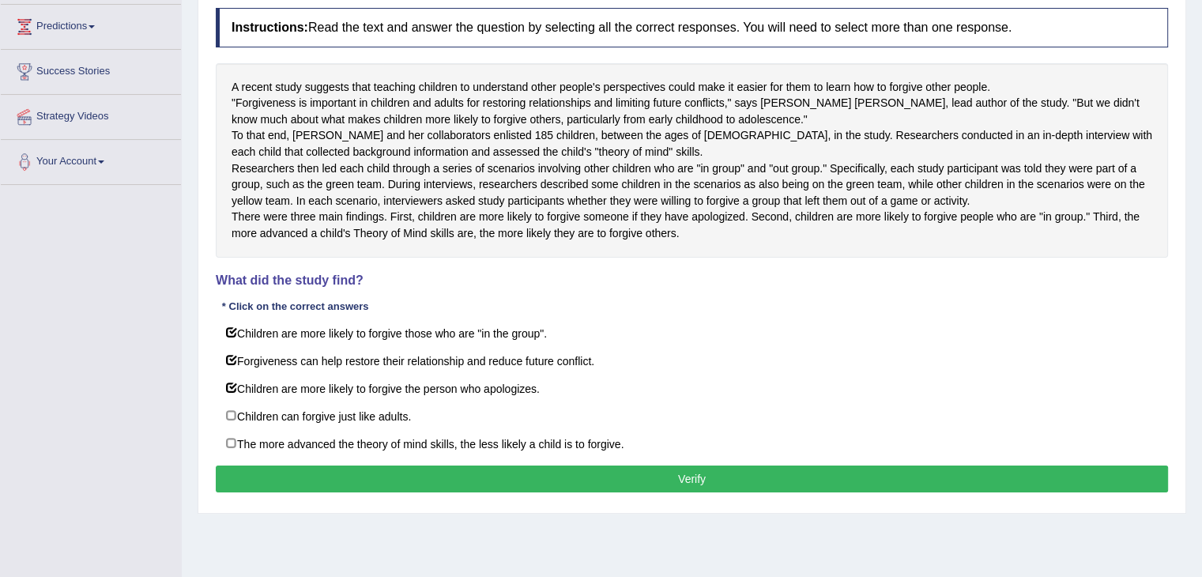
scroll to position [209, 0]
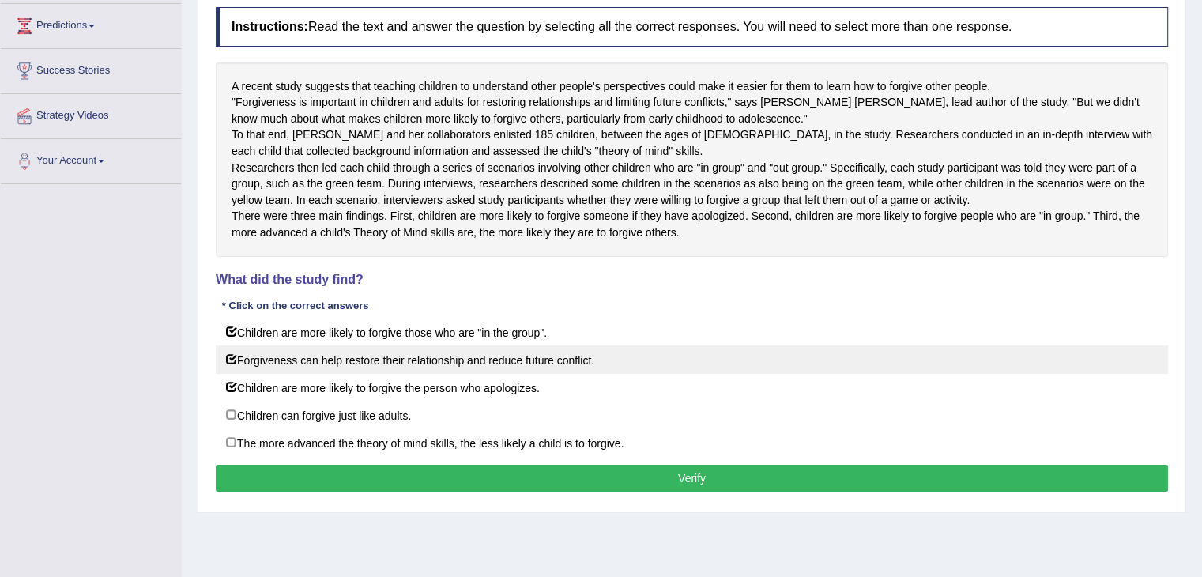
click at [234, 374] on label "Forgiveness can help restore their relationship and reduce future conflict." at bounding box center [692, 359] width 952 height 28
checkbox input "false"
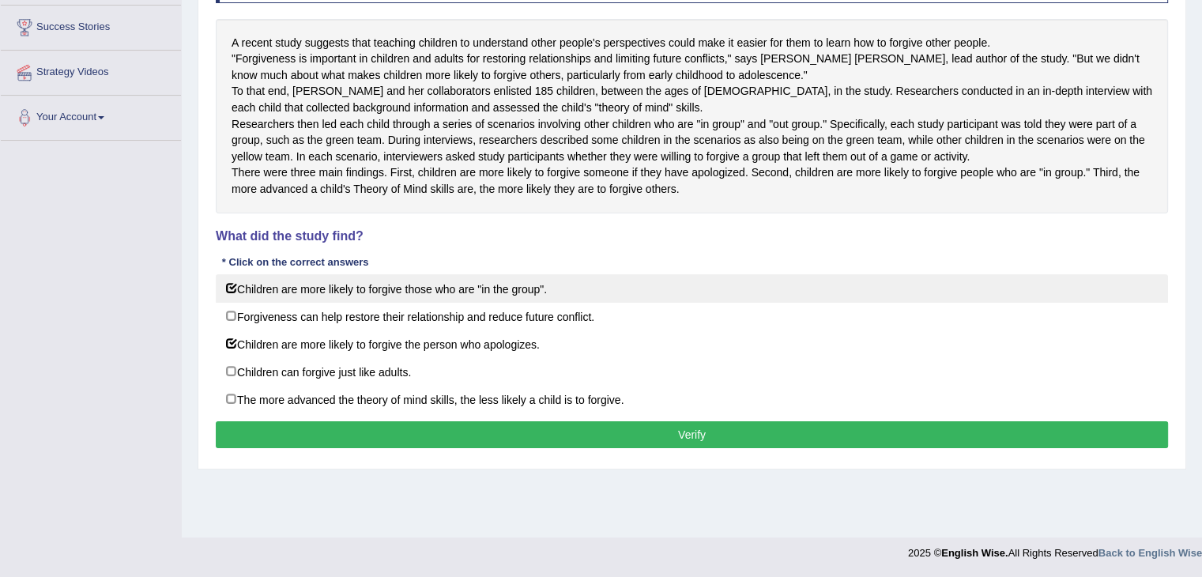
scroll to position [260, 0]
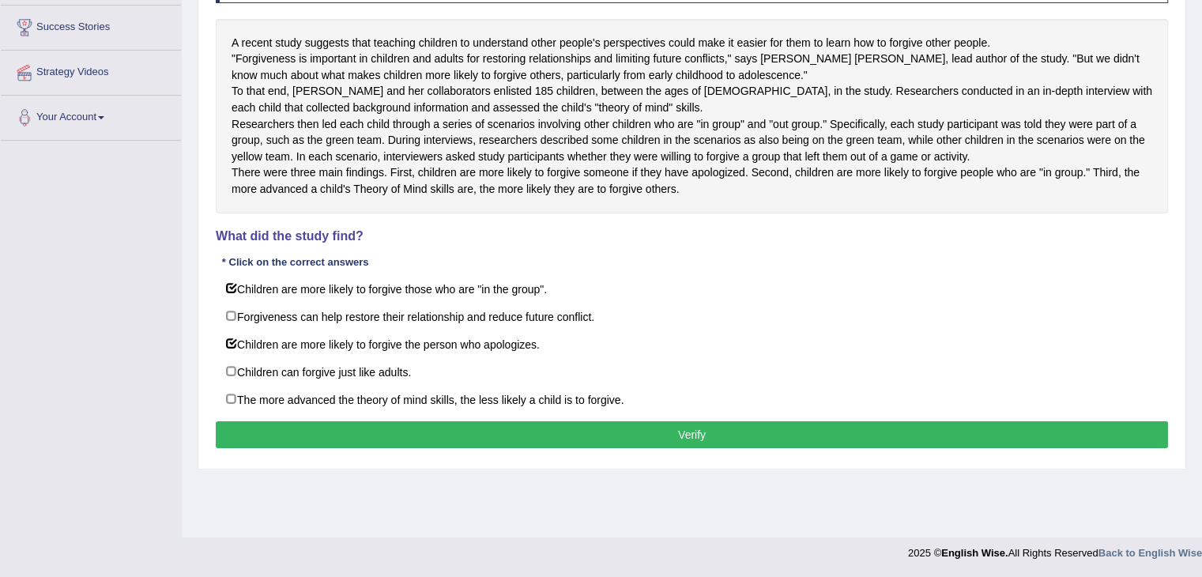
click at [431, 448] on button "Verify" at bounding box center [692, 434] width 952 height 27
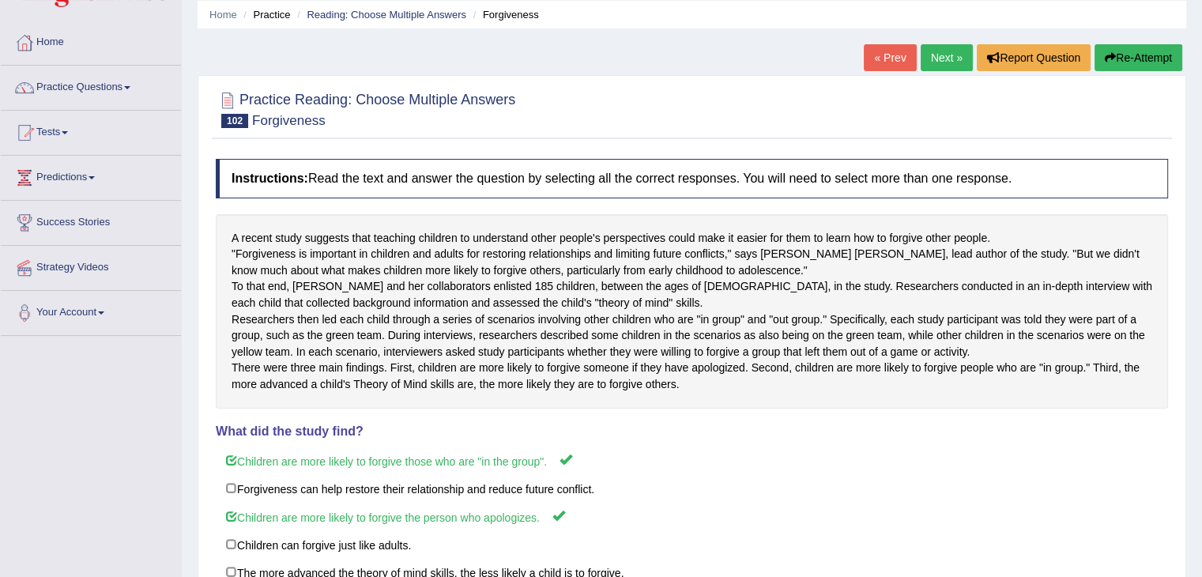
scroll to position [0, 0]
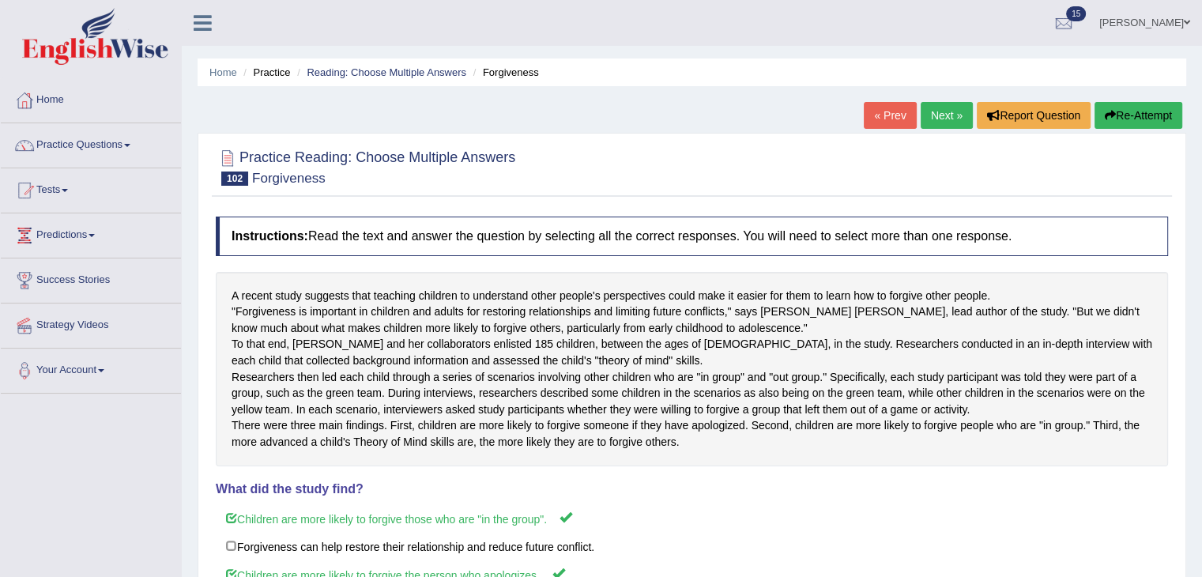
click at [942, 115] on link "Next »" at bounding box center [947, 115] width 52 height 27
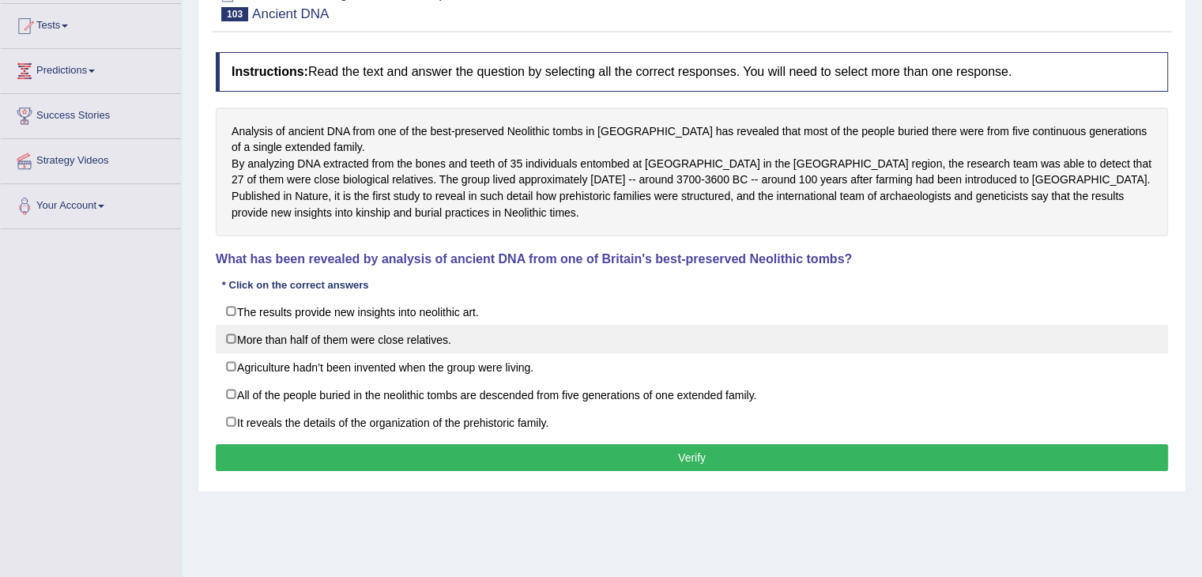
scroll to position [166, 0]
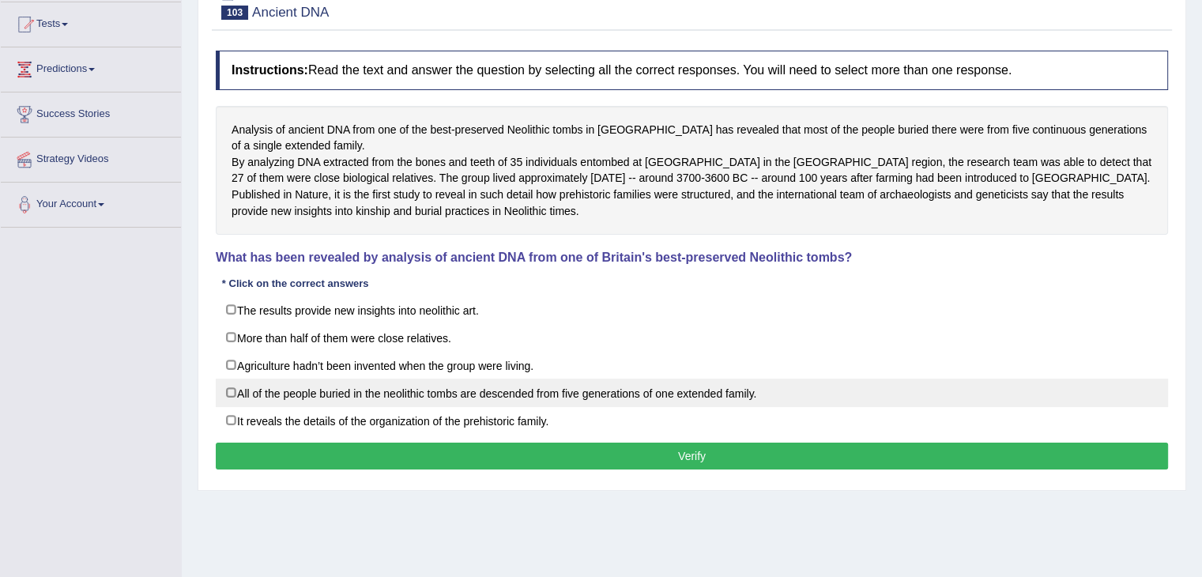
click at [232, 407] on label "All of the people buried in the neolithic tombs are descended from five generat…" at bounding box center [692, 392] width 952 height 28
checkbox input "true"
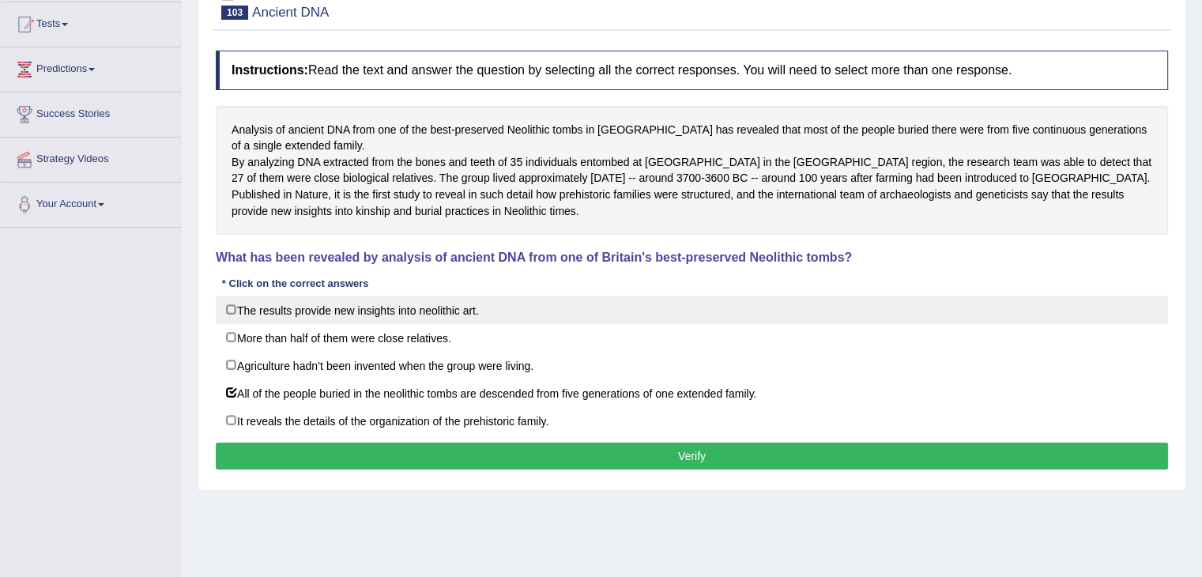
click at [237, 324] on label "The results provide new insights into neolithic art." at bounding box center [692, 310] width 952 height 28
checkbox input "true"
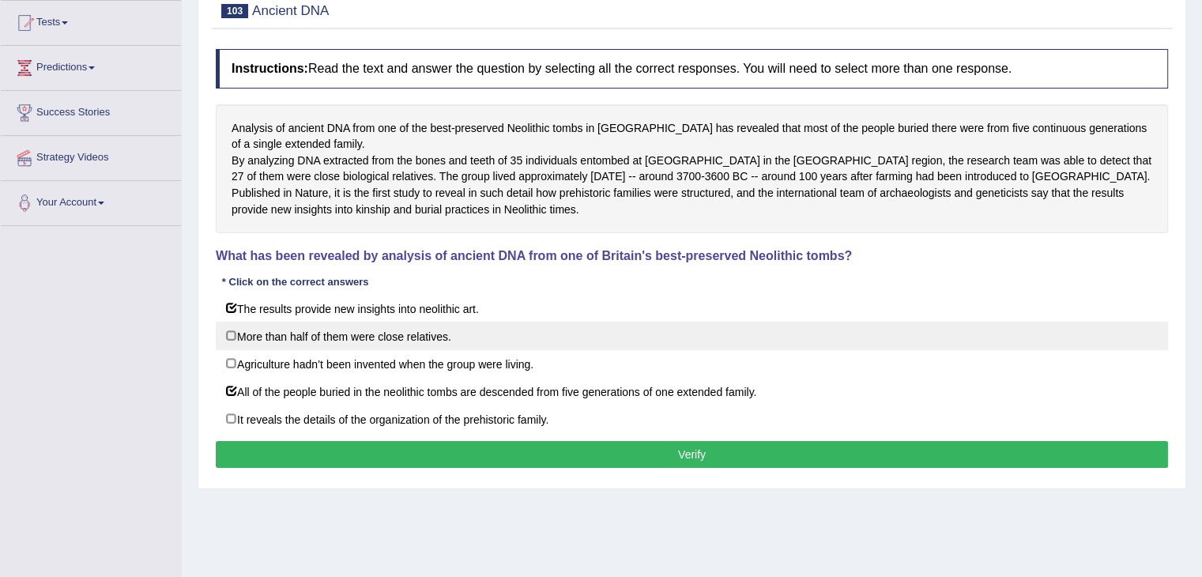
click at [233, 350] on label "More than half of them were close relatives." at bounding box center [692, 336] width 952 height 28
checkbox input "true"
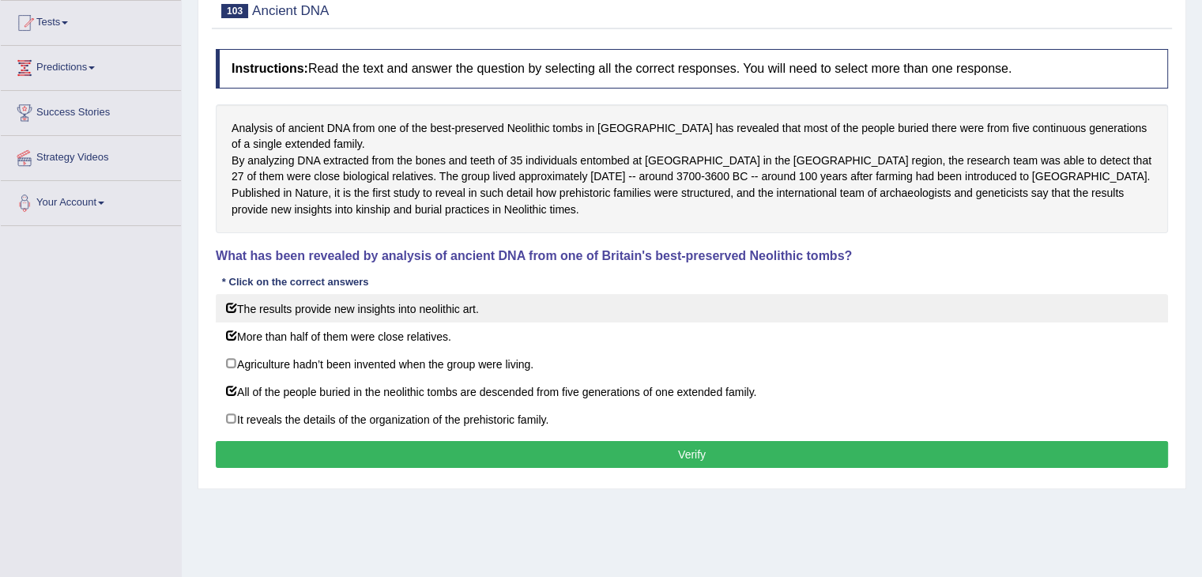
click at [237, 322] on label "The results provide new insights into neolithic art." at bounding box center [692, 308] width 952 height 28
checkbox input "false"
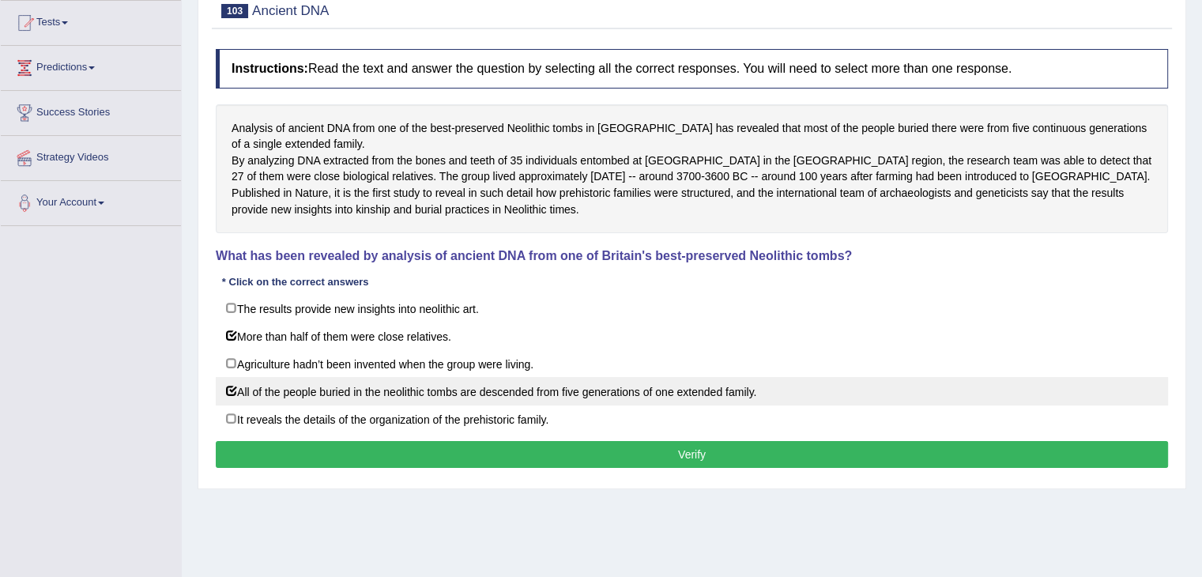
click at [230, 405] on label "All of the people buried in the neolithic tombs are descended from five generat…" at bounding box center [692, 391] width 952 height 28
checkbox input "false"
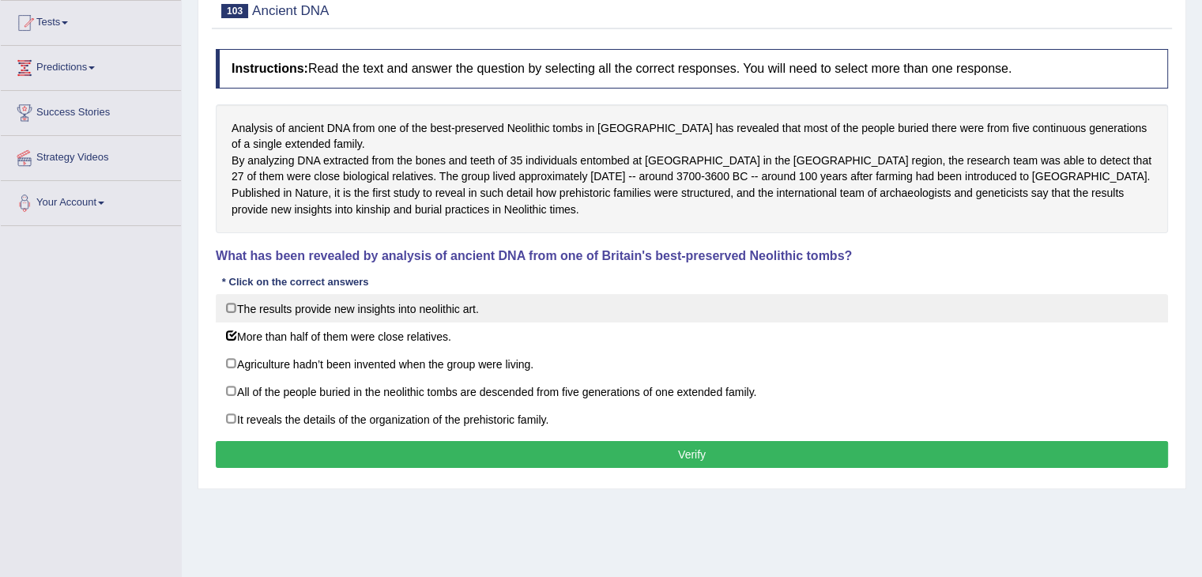
click at [230, 322] on label "The results provide new insights into neolithic art." at bounding box center [692, 308] width 952 height 28
click at [232, 322] on label "The results provide new insights into neolithic art." at bounding box center [692, 308] width 952 height 28
checkbox input "false"
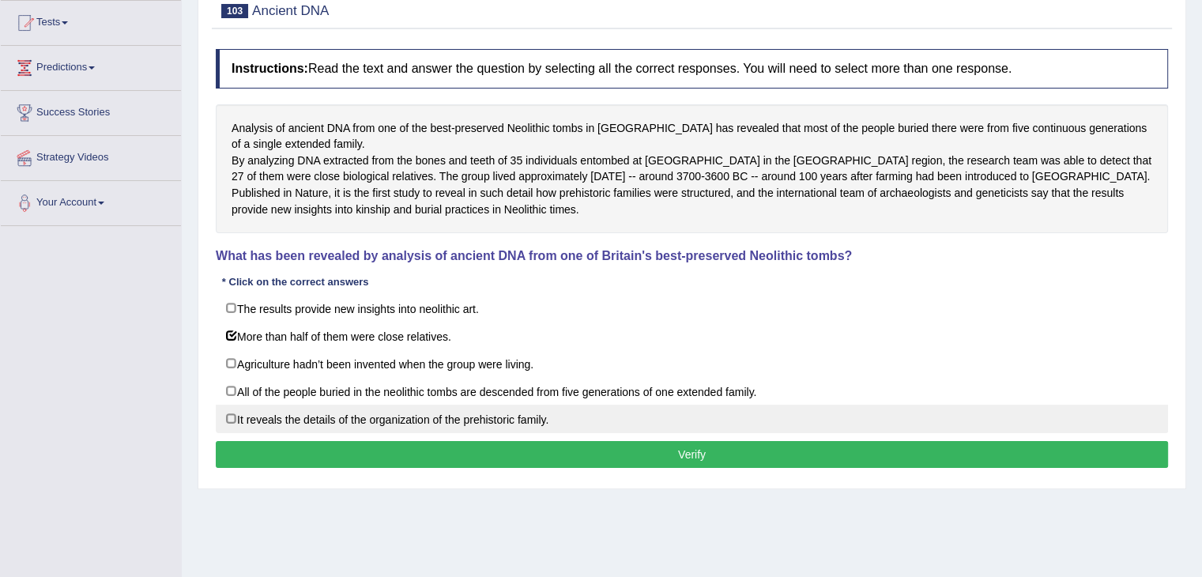
click at [240, 433] on label "It reveals the details of the organization of the prehistoric family." at bounding box center [692, 419] width 952 height 28
checkbox input "true"
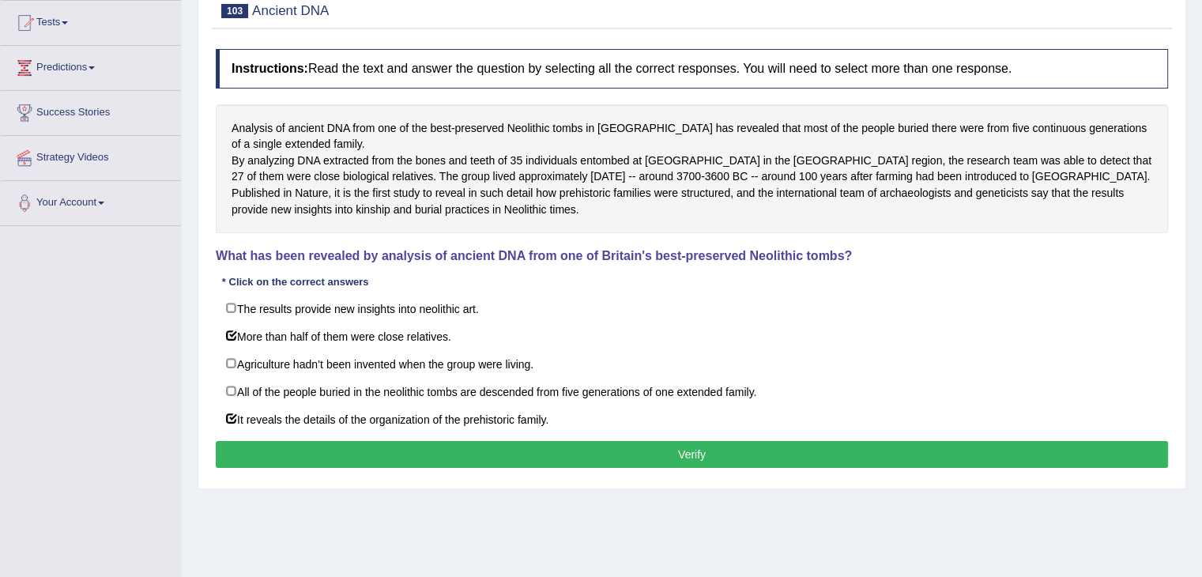
click at [698, 468] on button "Verify" at bounding box center [692, 454] width 952 height 27
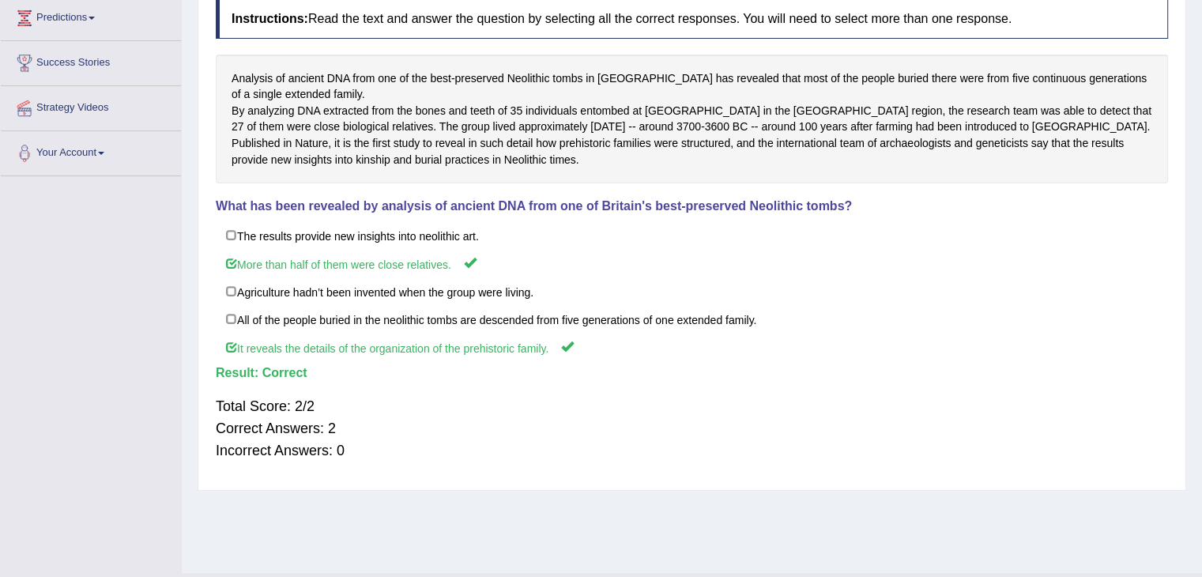
scroll to position [0, 0]
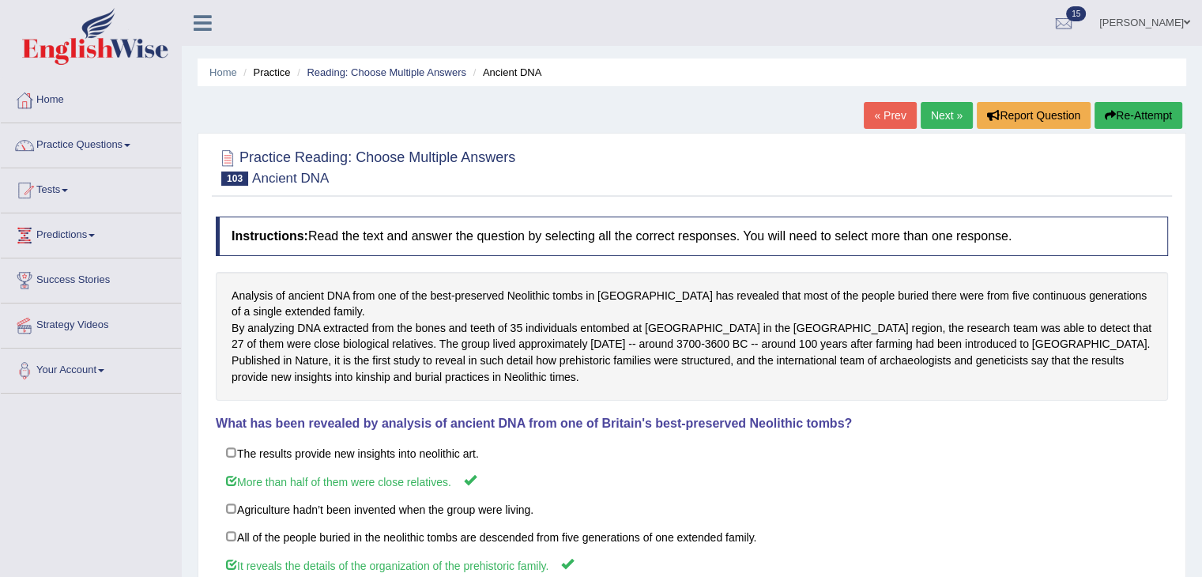
click at [938, 125] on link "Next »" at bounding box center [947, 115] width 52 height 27
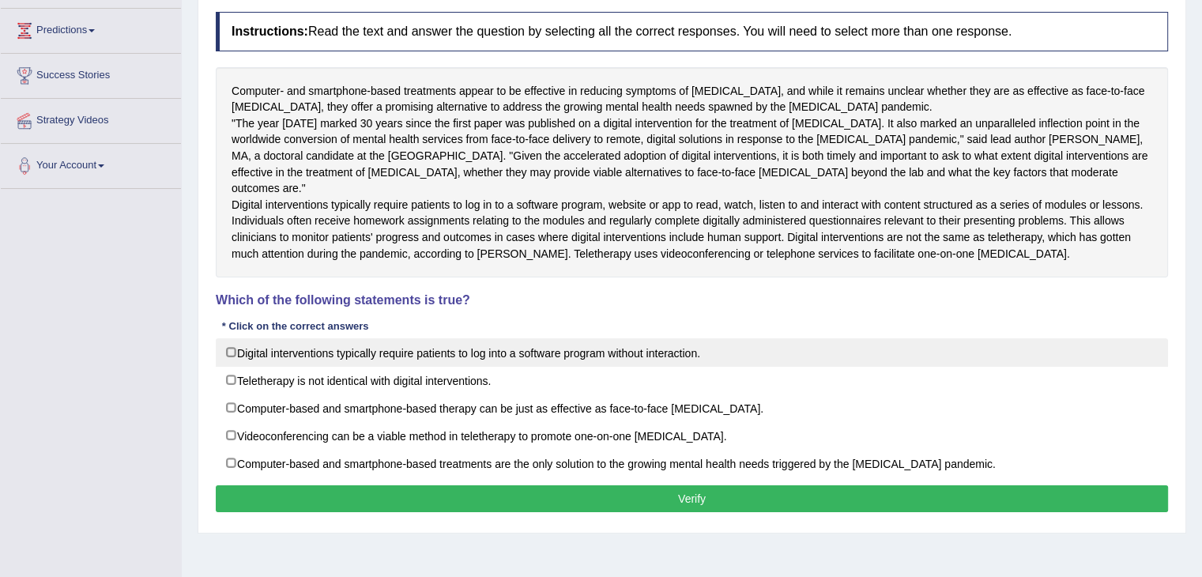
scroll to position [205, 0]
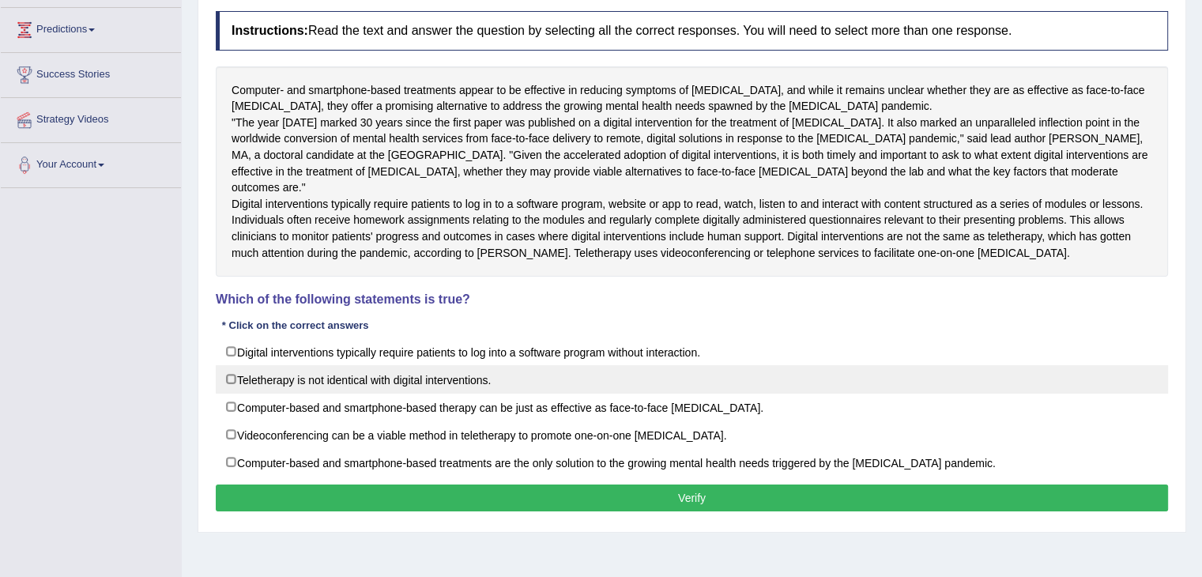
click at [232, 390] on label "Teletherapy is not identical with digital interventions." at bounding box center [692, 379] width 952 height 28
checkbox input "true"
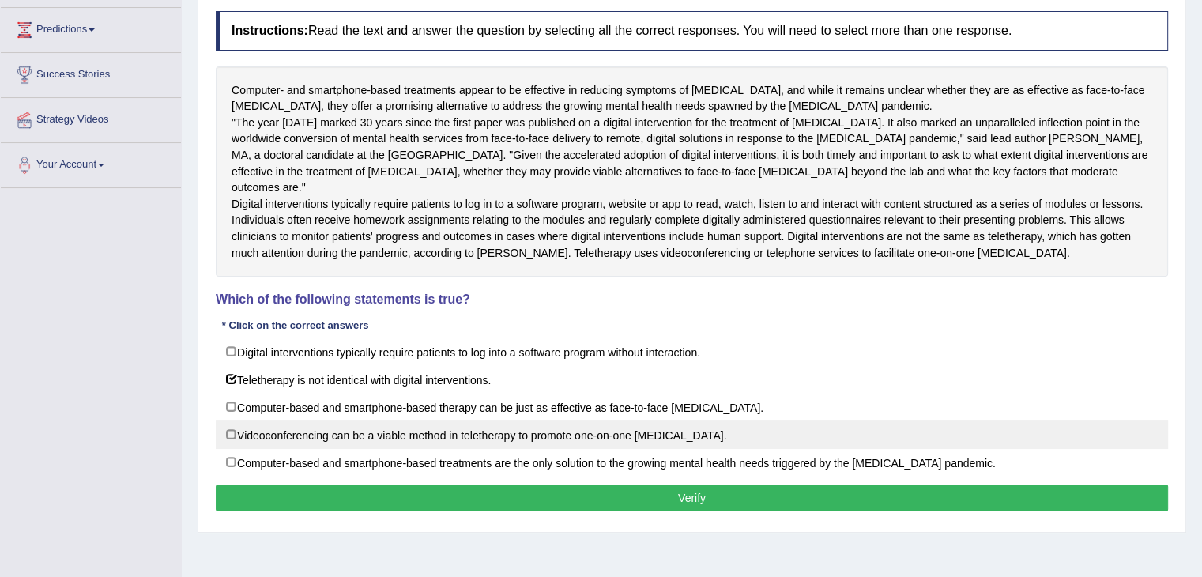
click at [239, 449] on label "Videoconferencing can be a viable method in teletherapy to promote one-on-one […" at bounding box center [692, 434] width 952 height 28
checkbox input "true"
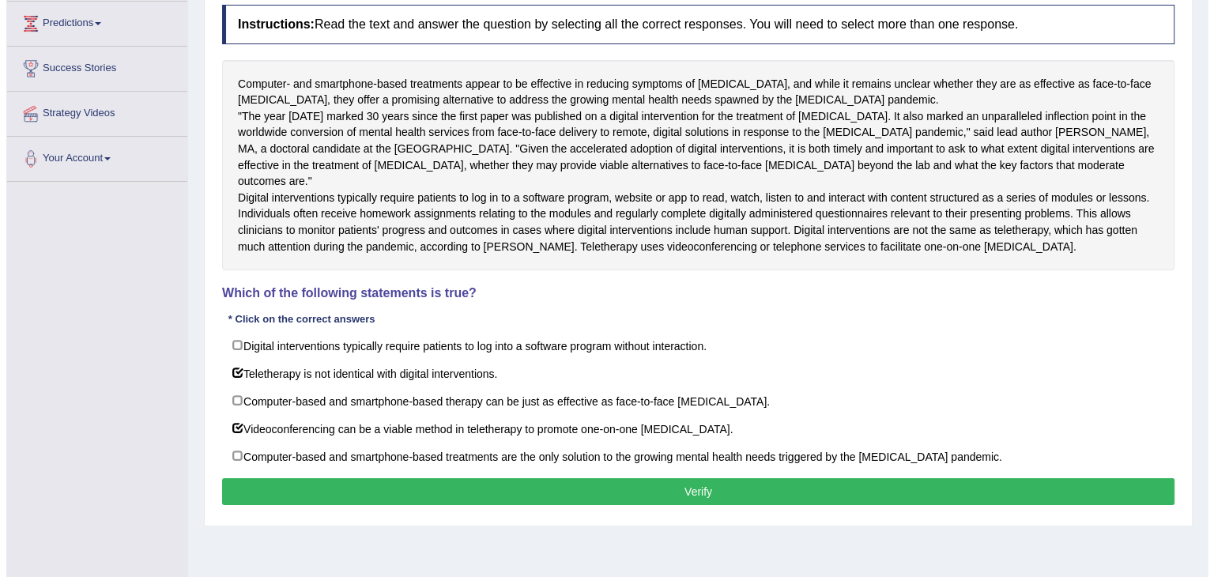
scroll to position [253, 0]
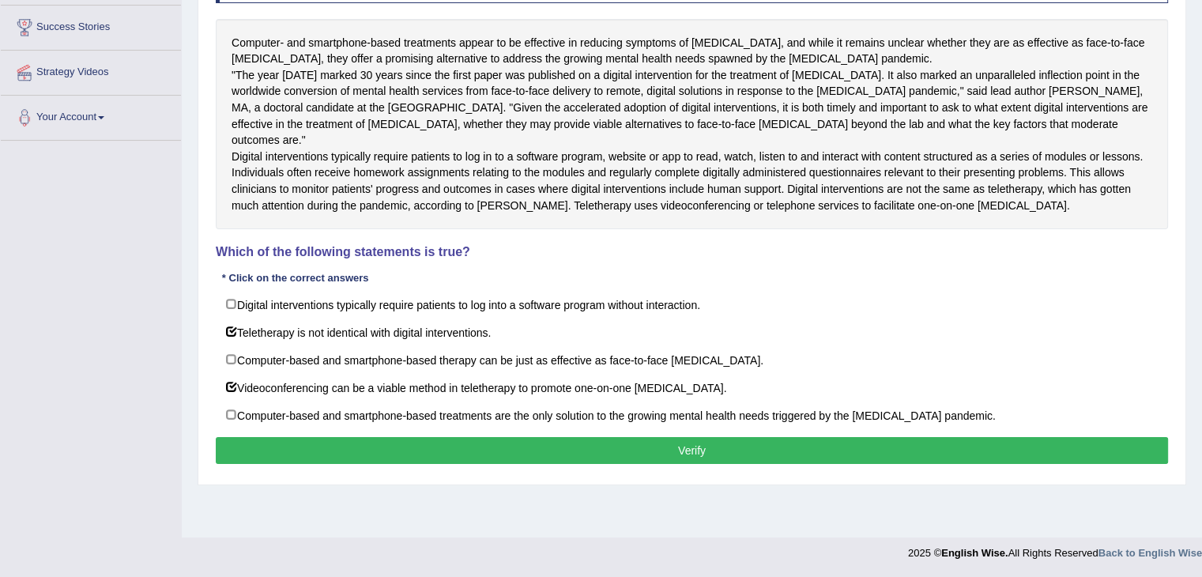
click at [800, 464] on button "Verify" at bounding box center [692, 450] width 952 height 27
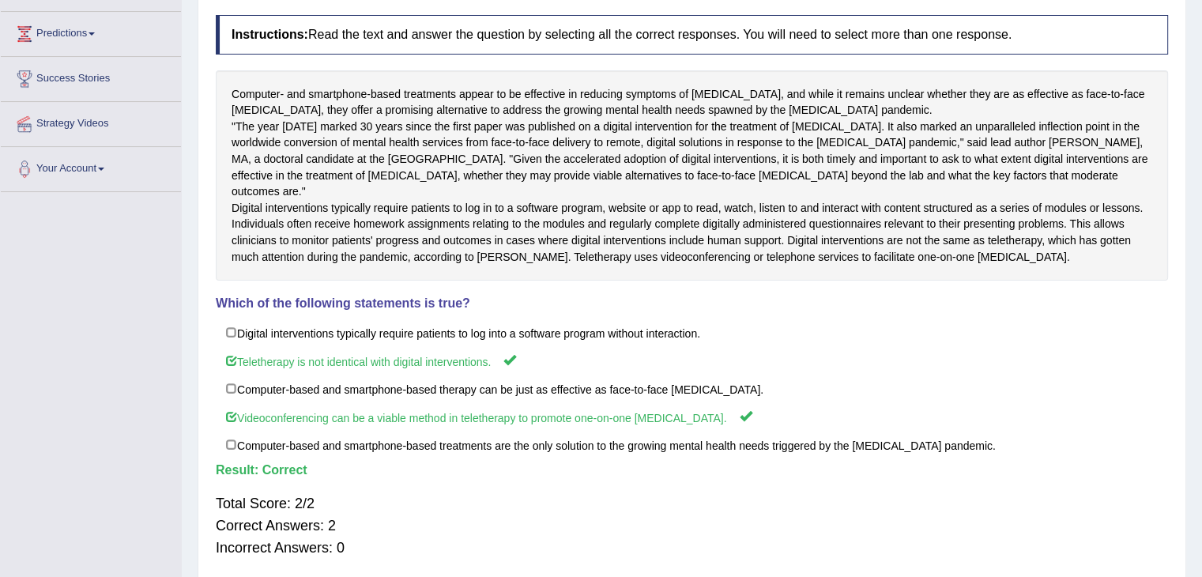
scroll to position [193, 0]
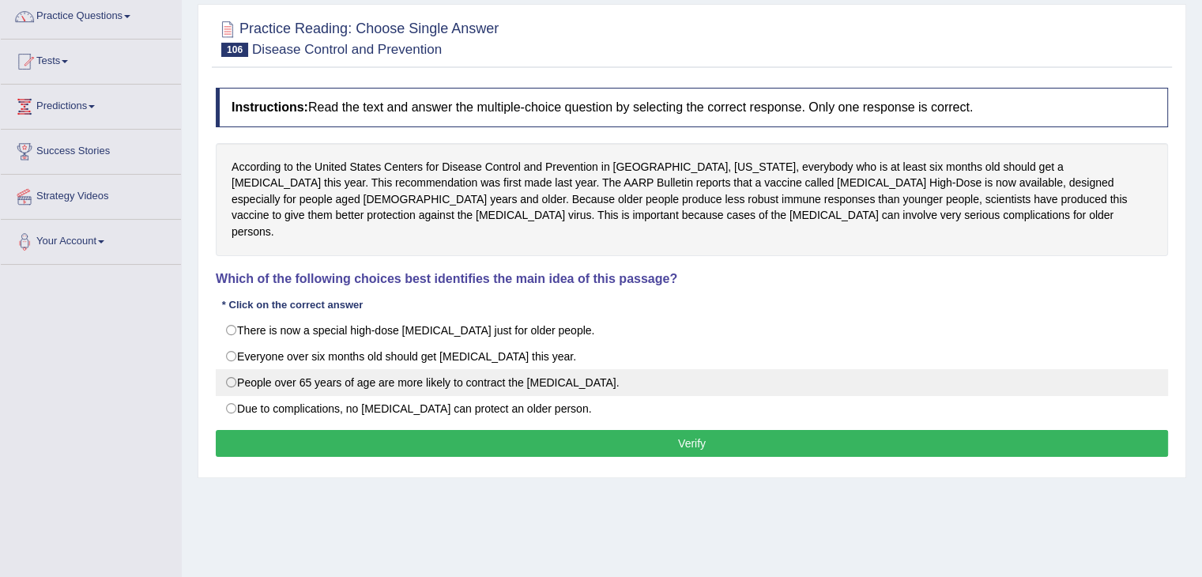
scroll to position [128, 0]
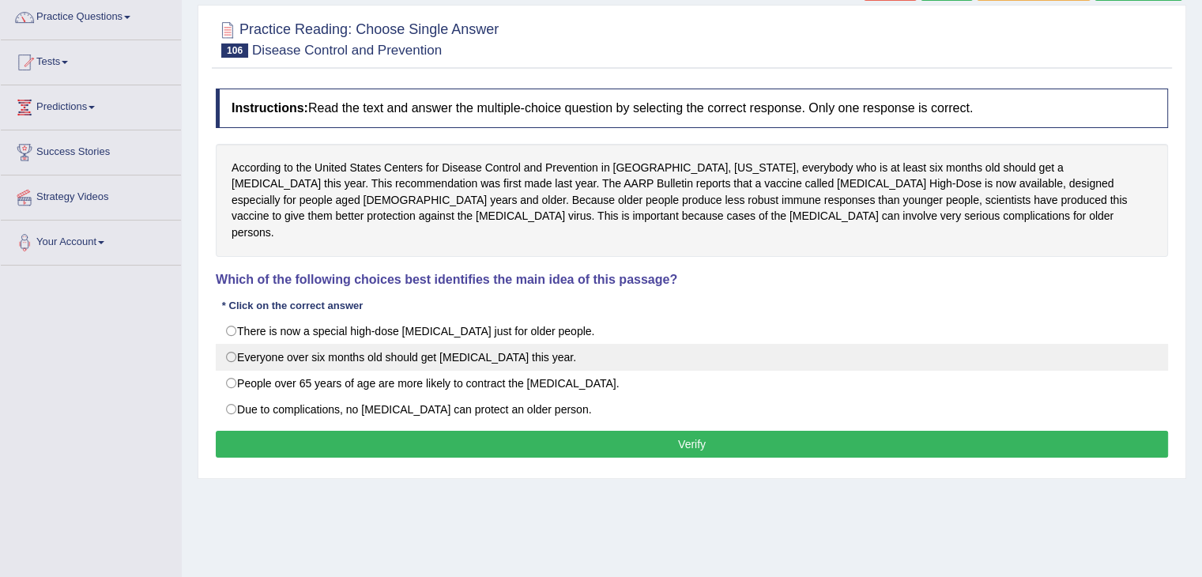
click at [232, 344] on label "Everyone over six months old should get flu shots this year." at bounding box center [692, 357] width 952 height 27
radio input "true"
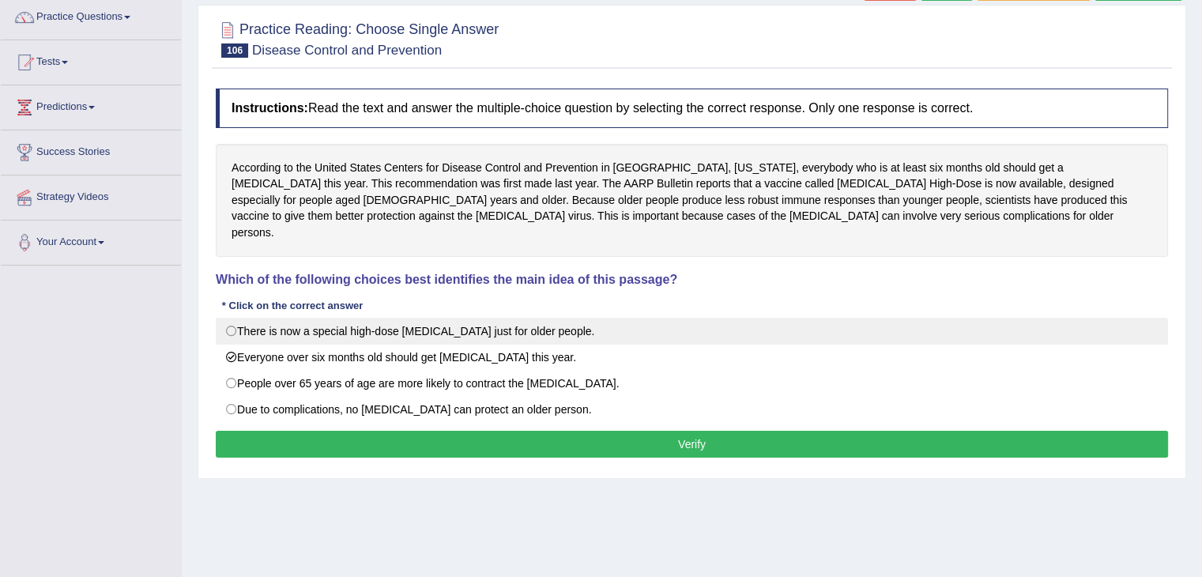
click at [231, 318] on label "There is now a special high-dose flu shot just for older people." at bounding box center [692, 331] width 952 height 27
radio input "true"
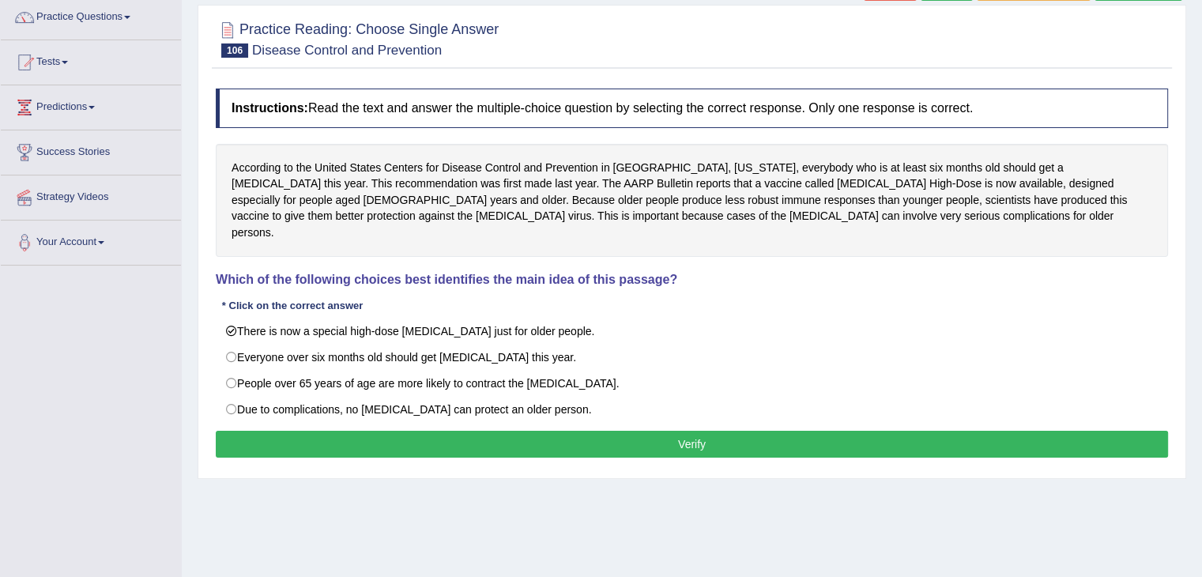
click at [632, 431] on button "Verify" at bounding box center [692, 444] width 952 height 27
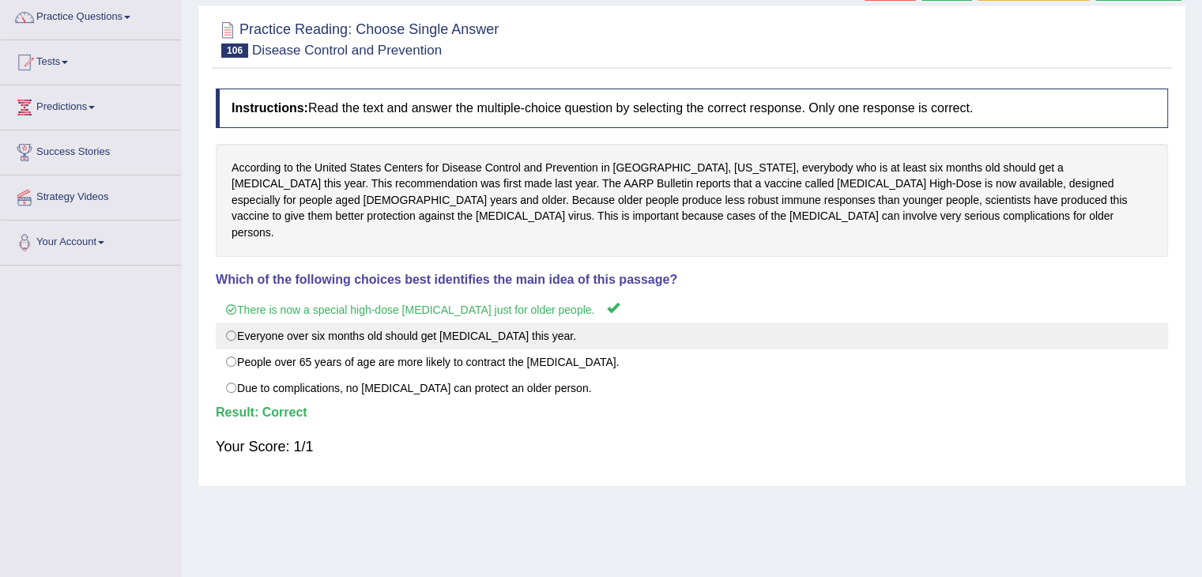
scroll to position [0, 0]
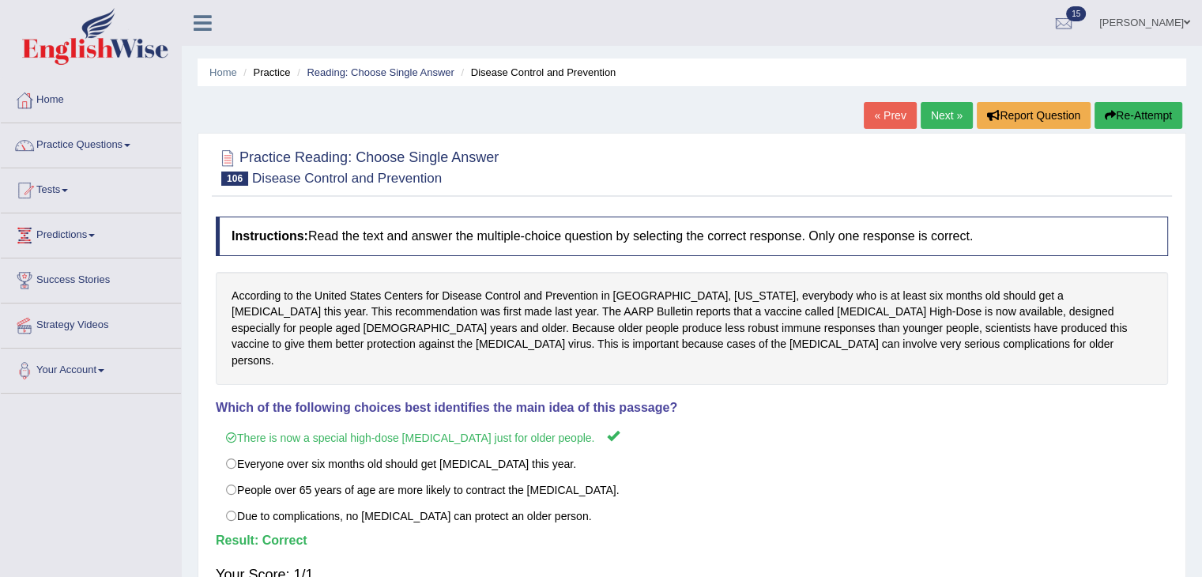
click at [928, 122] on link "Next »" at bounding box center [947, 115] width 52 height 27
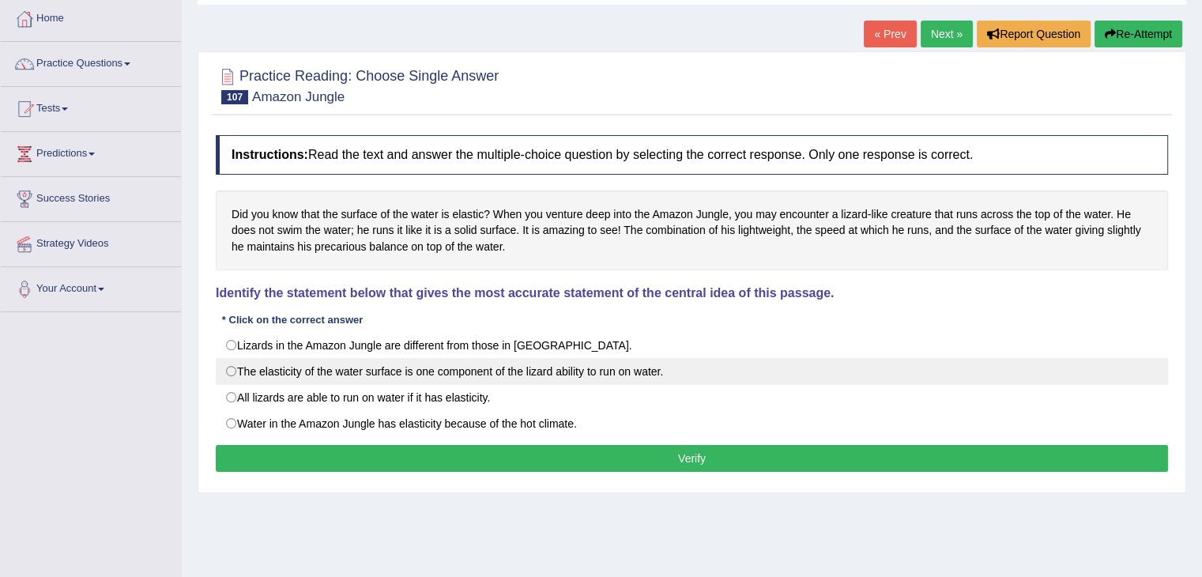
click at [223, 367] on label "The elasticity of the water surface is one component of the lizard ability to r…" at bounding box center [692, 371] width 952 height 27
radio input "true"
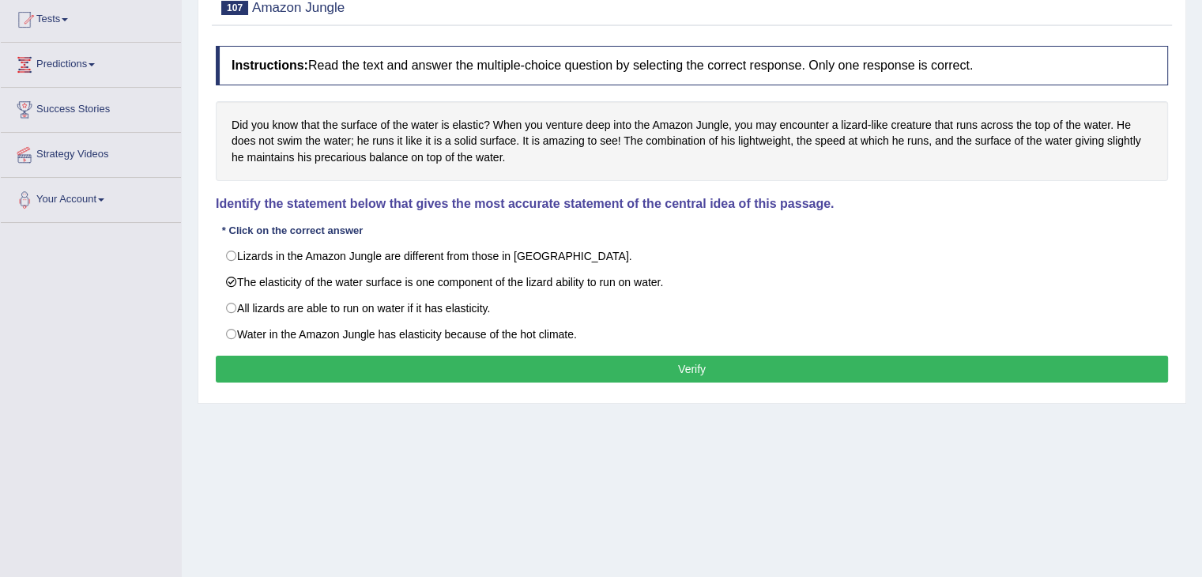
scroll to position [171, 0]
click at [704, 364] on button "Verify" at bounding box center [692, 369] width 952 height 27
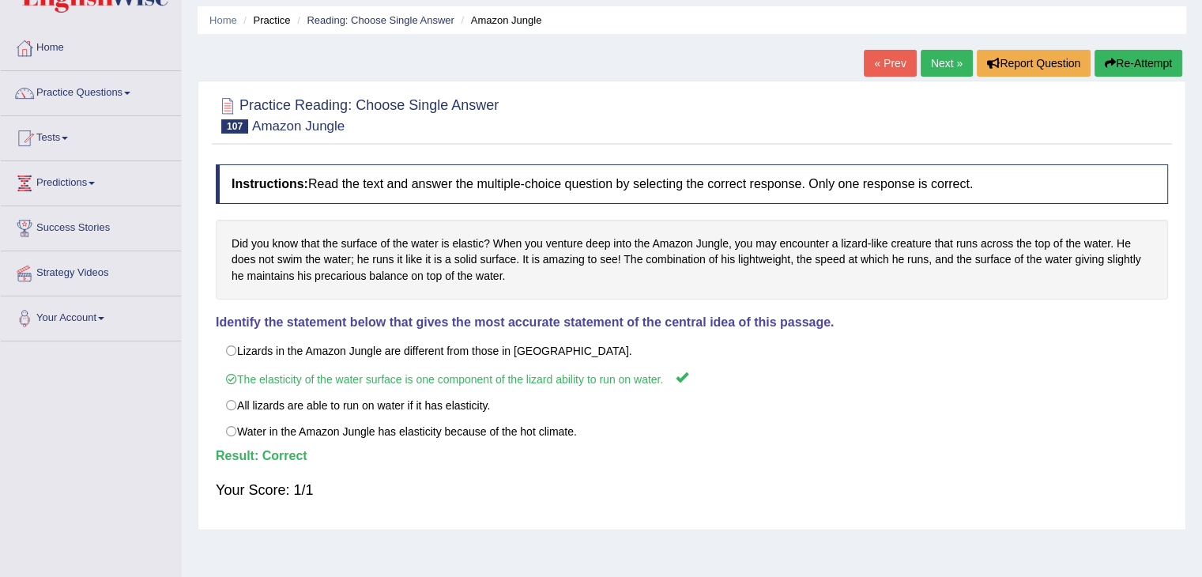
scroll to position [13, 0]
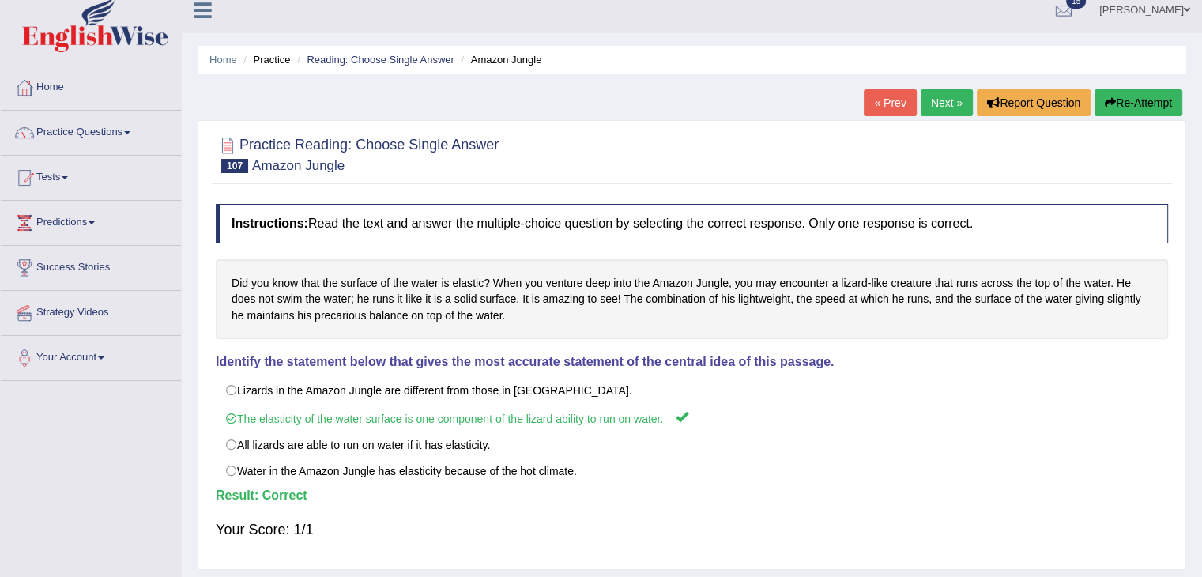
click at [945, 98] on link "Next »" at bounding box center [947, 102] width 52 height 27
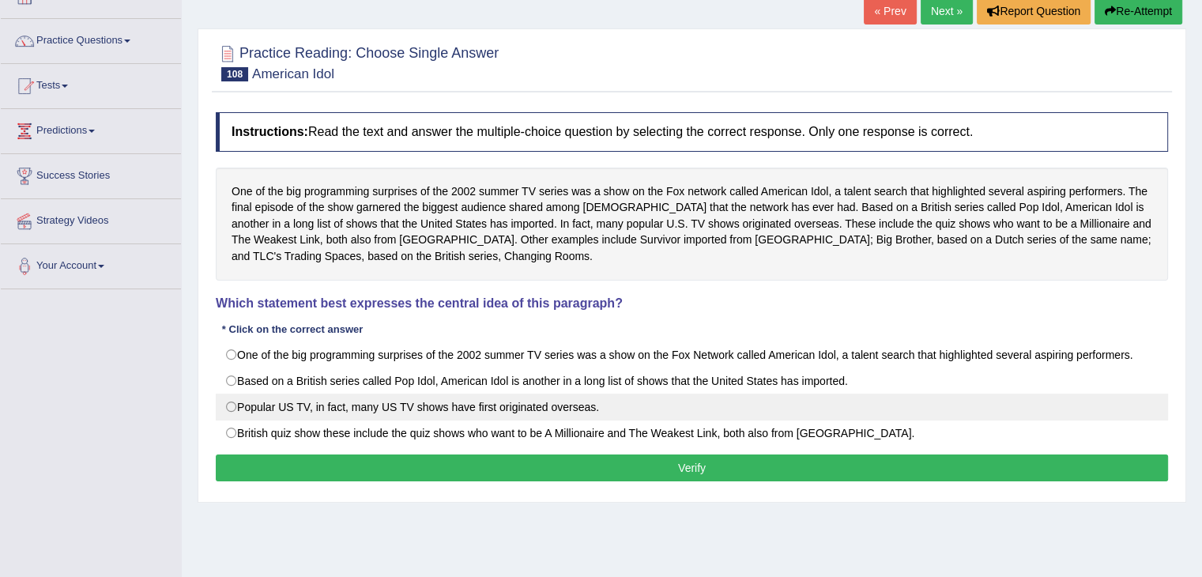
click at [232, 408] on label "Popular US TV, in fact, many US TV shows have first originated overseas." at bounding box center [692, 407] width 952 height 27
radio input "true"
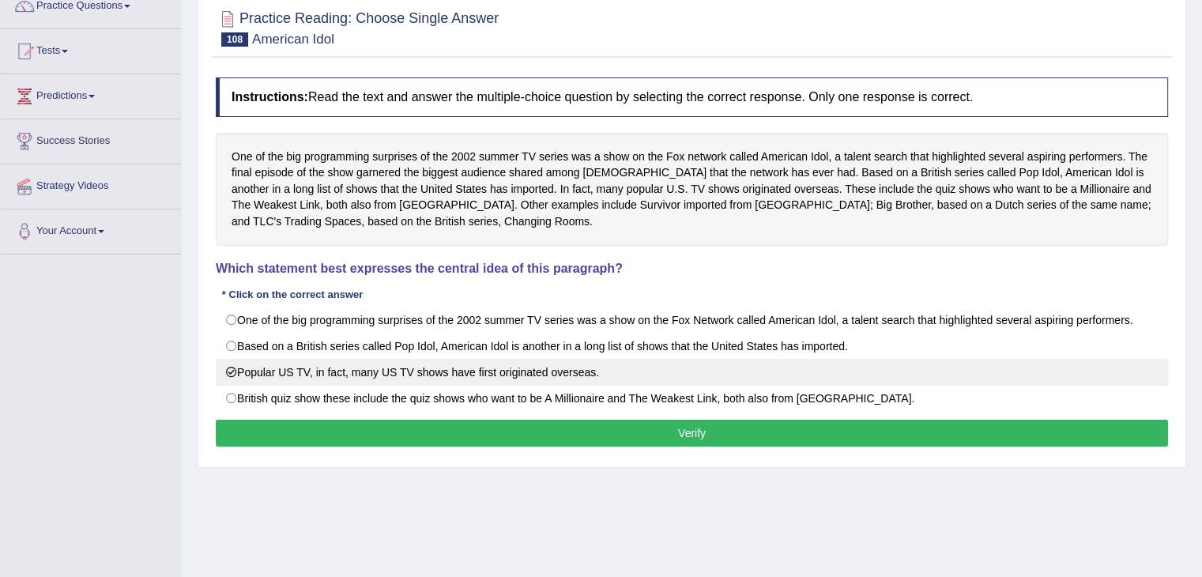
scroll to position [142, 0]
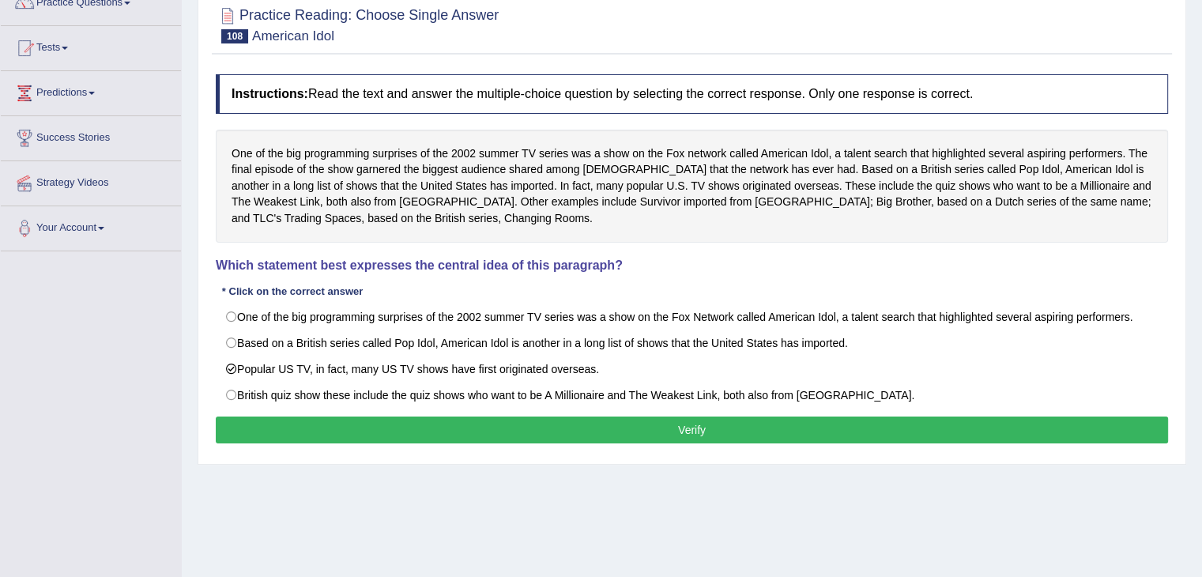
click at [807, 431] on button "Verify" at bounding box center [692, 429] width 952 height 27
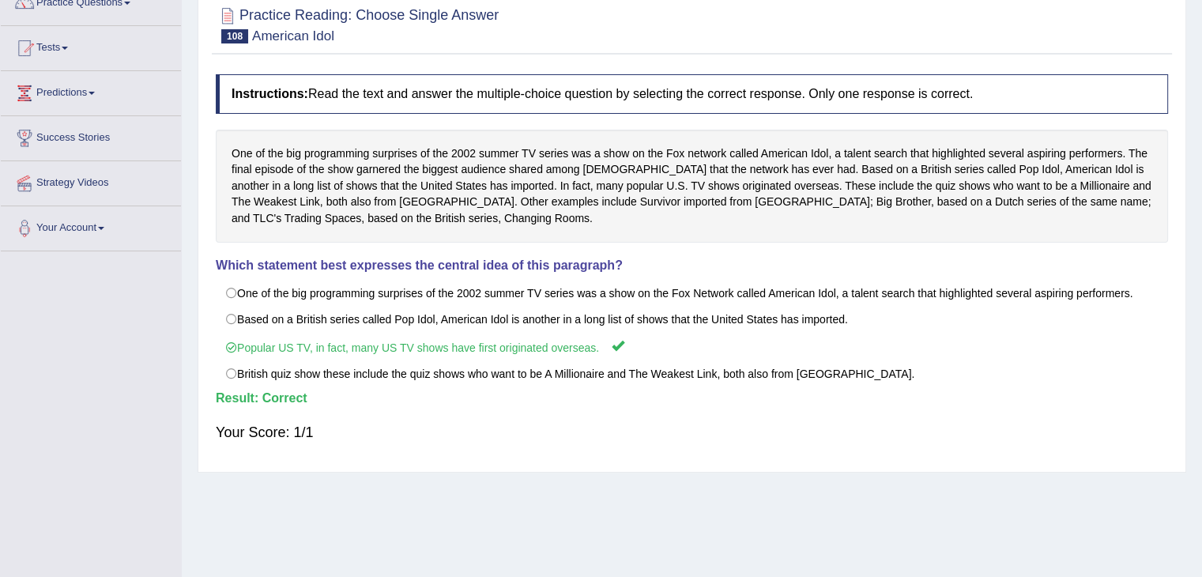
scroll to position [0, 0]
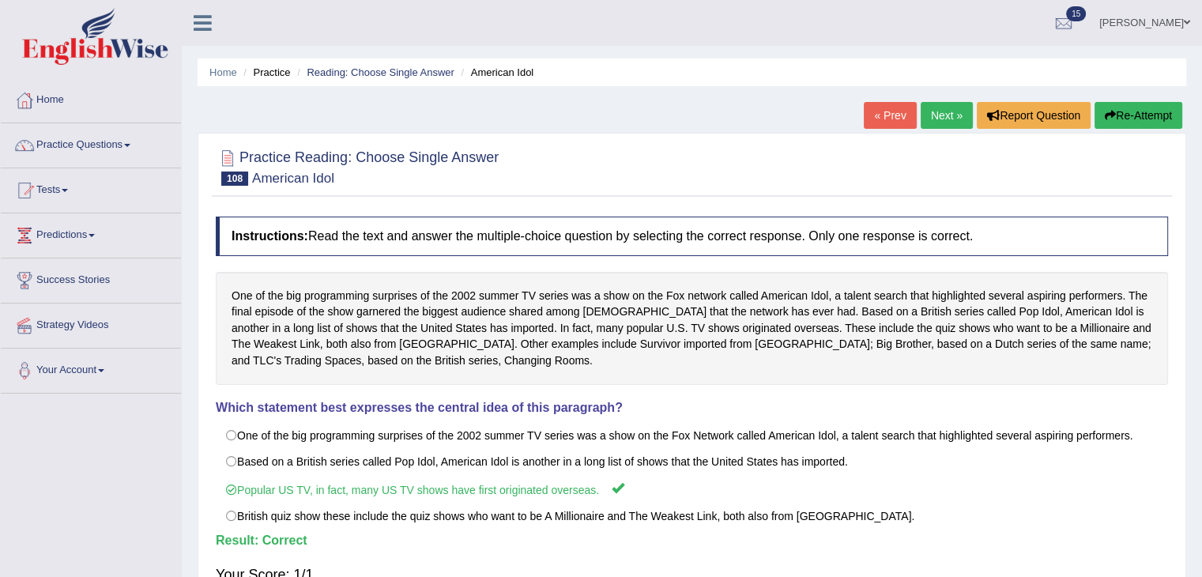
click at [942, 105] on link "Next »" at bounding box center [947, 115] width 52 height 27
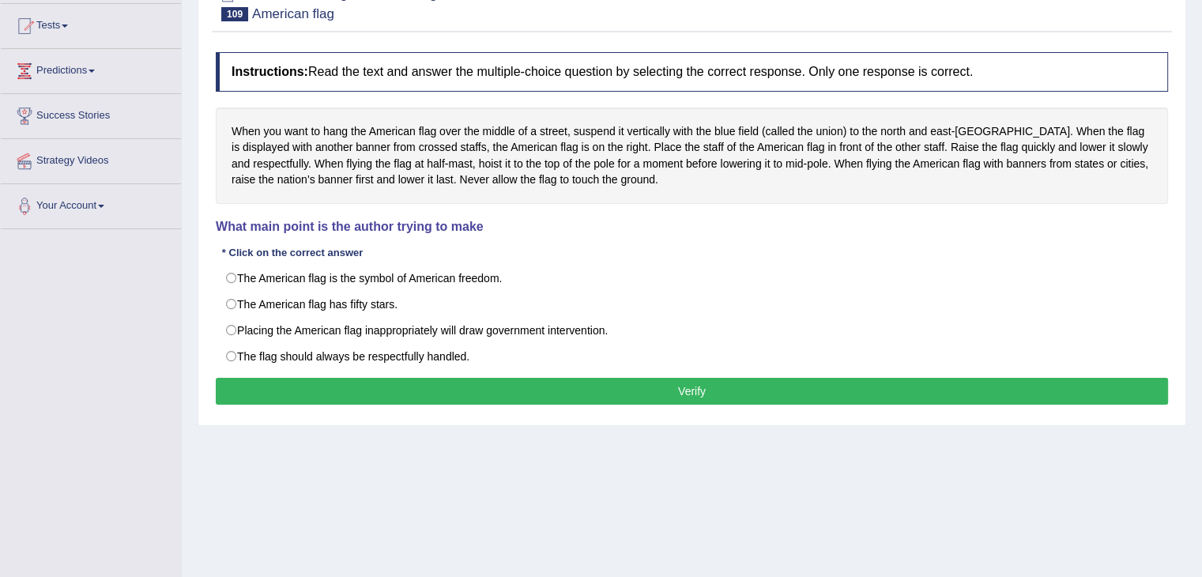
scroll to position [167, 0]
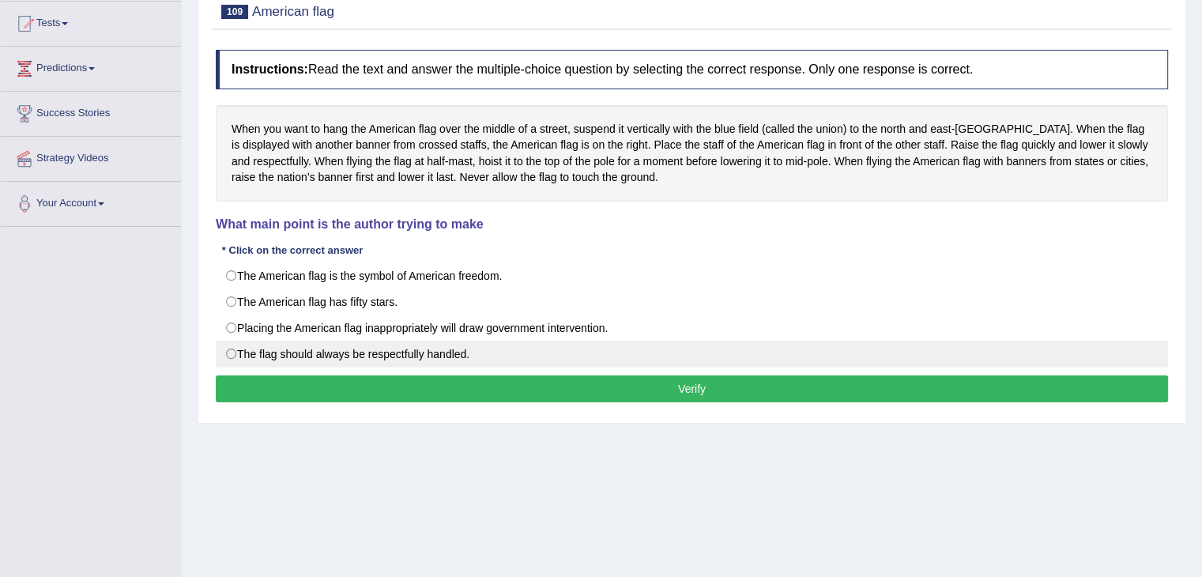
click at [231, 351] on label "The flag should always be respectfully handled." at bounding box center [692, 354] width 952 height 27
radio input "true"
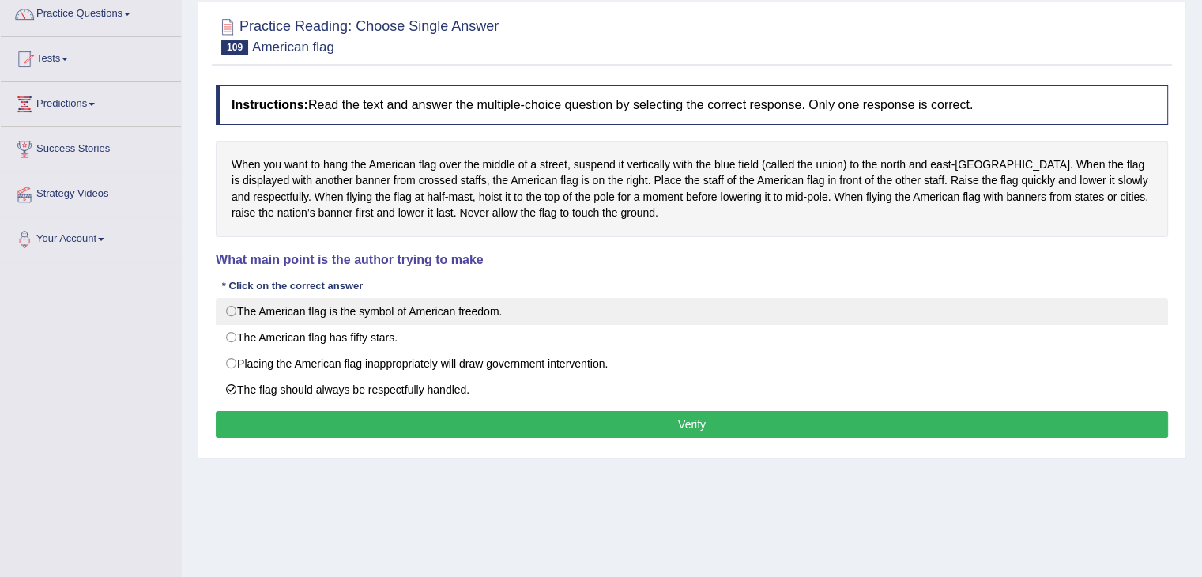
scroll to position [129, 0]
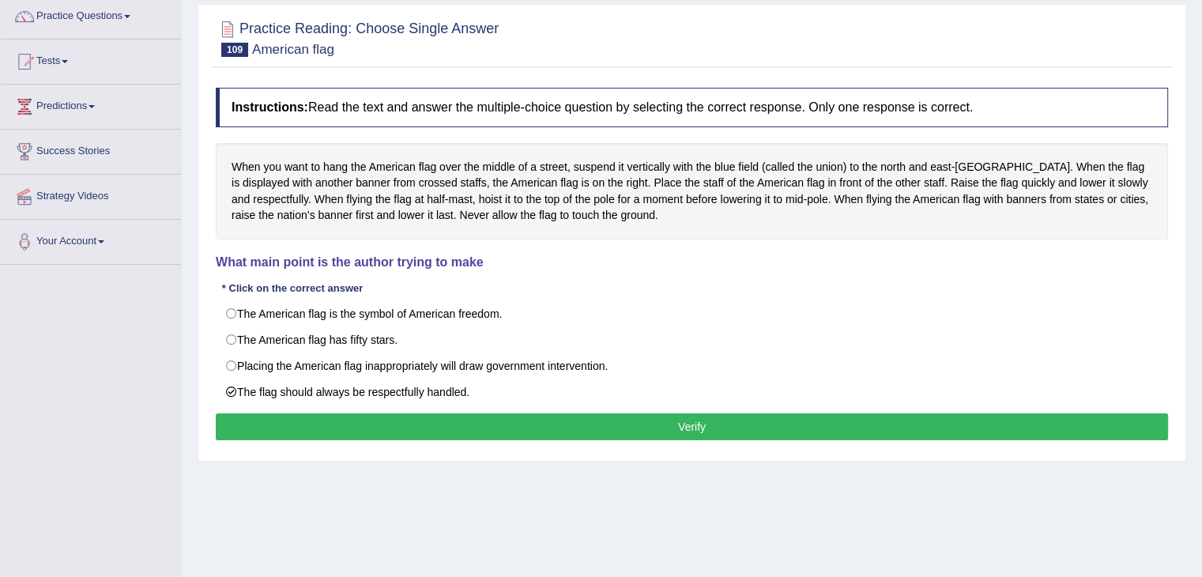
click at [712, 421] on button "Verify" at bounding box center [692, 426] width 952 height 27
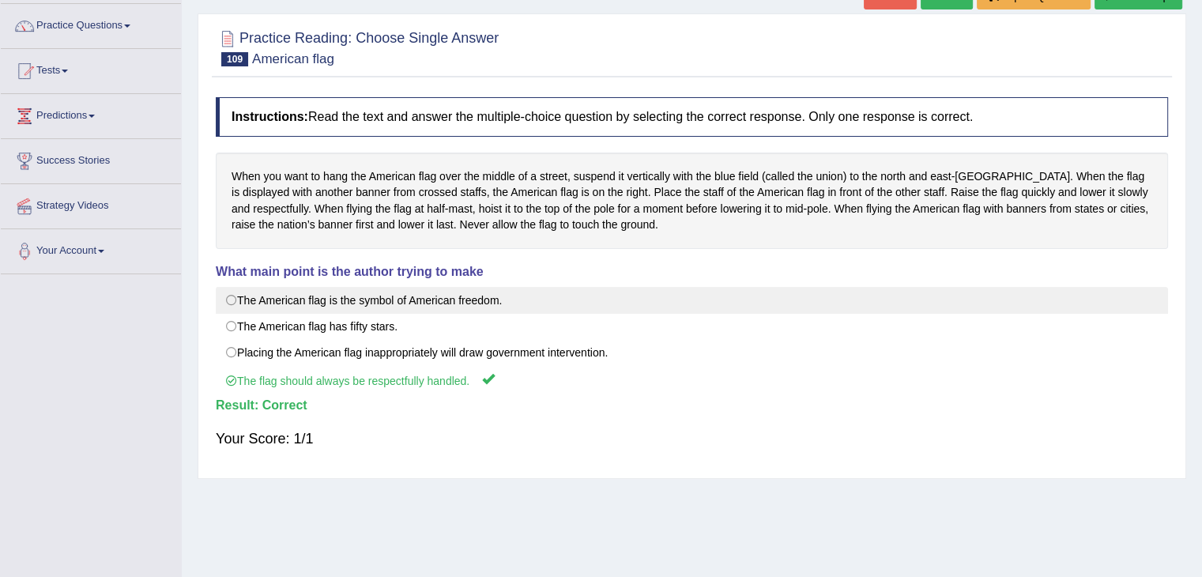
scroll to position [0, 0]
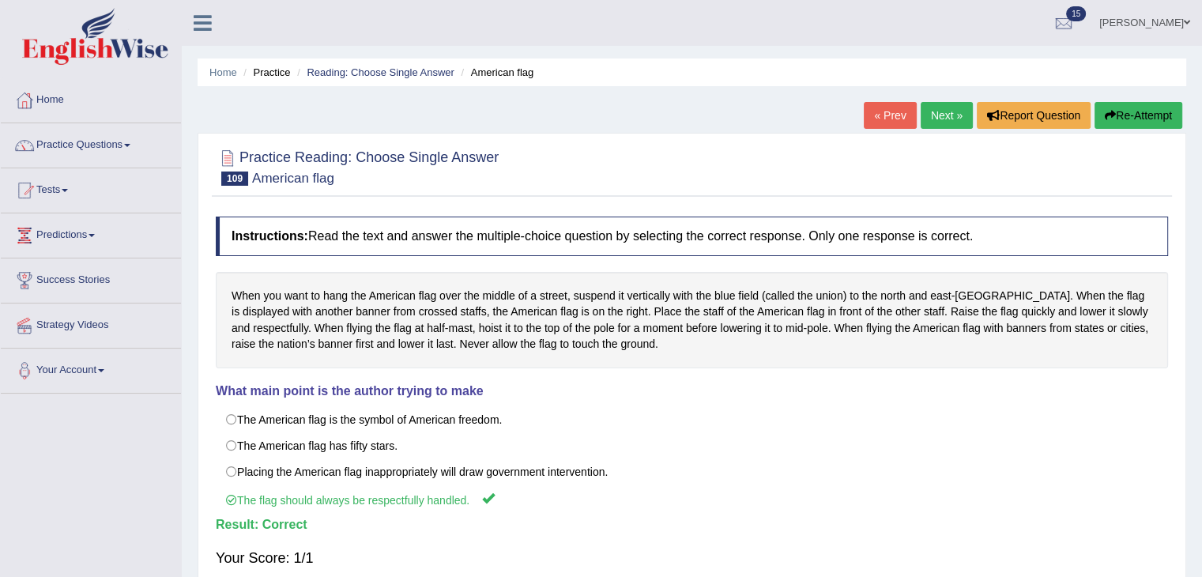
click at [936, 115] on link "Next »" at bounding box center [947, 115] width 52 height 27
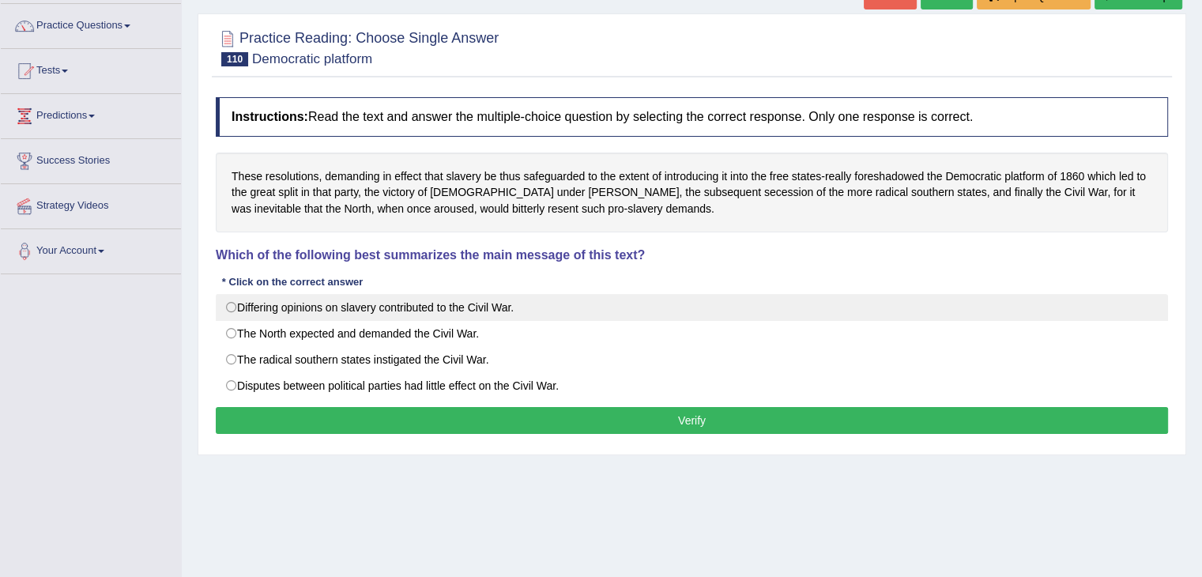
click at [237, 311] on label "Differing opinions on slavery contributed to the Civil War." at bounding box center [692, 307] width 952 height 27
radio input "true"
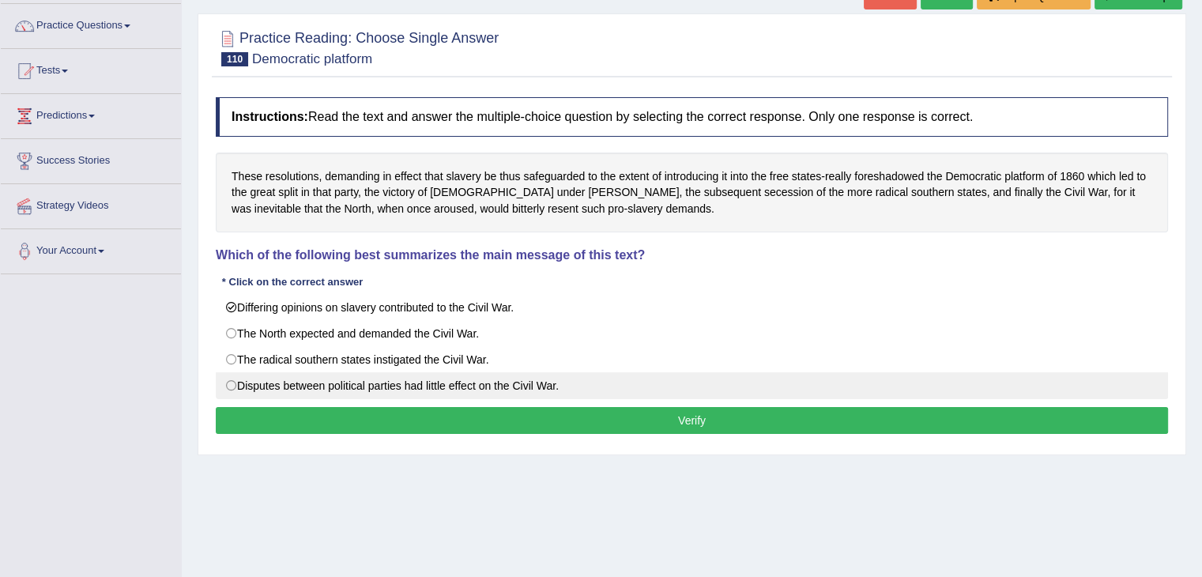
click at [228, 383] on label "Disputes between political parties had little effect on the Civil War." at bounding box center [692, 385] width 952 height 27
radio input "true"
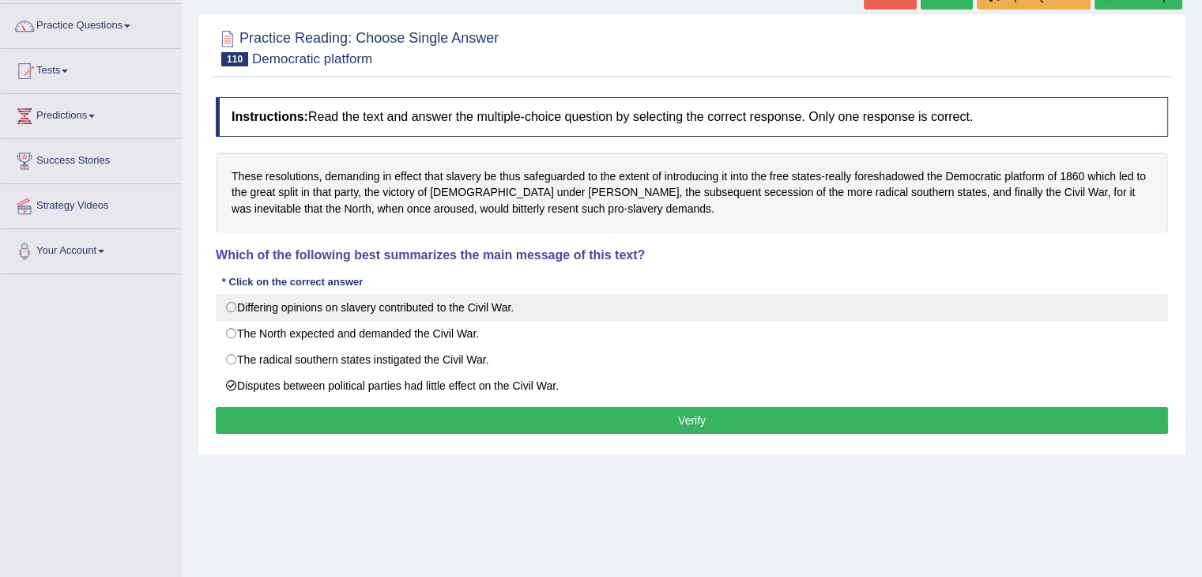
click at [232, 308] on label "Differing opinions on slavery contributed to the Civil War." at bounding box center [692, 307] width 952 height 27
radio input "true"
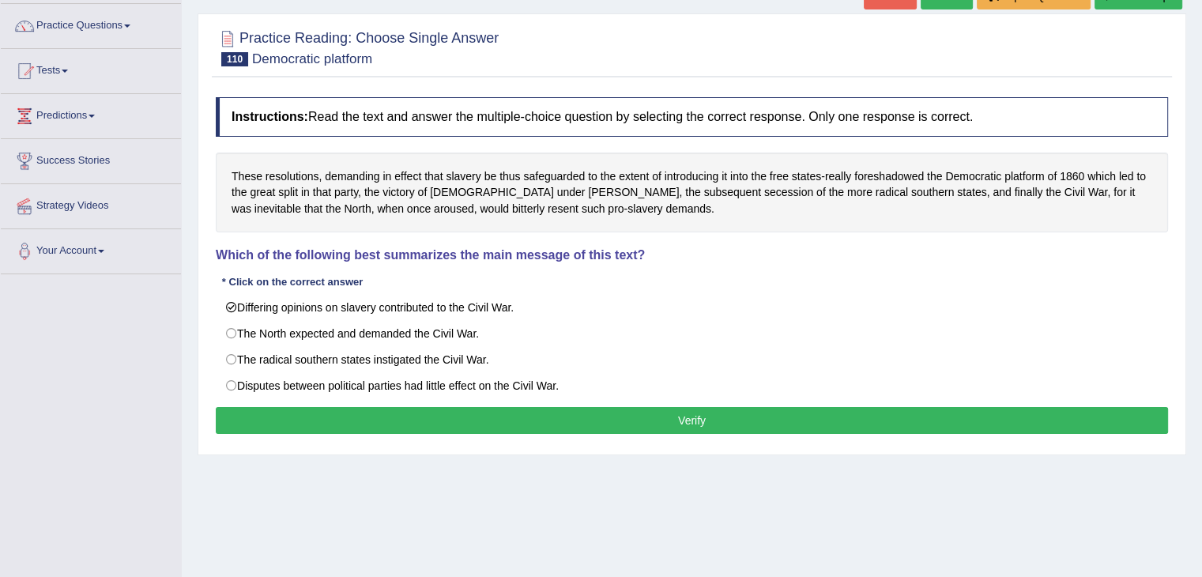
click at [759, 413] on button "Verify" at bounding box center [692, 420] width 952 height 27
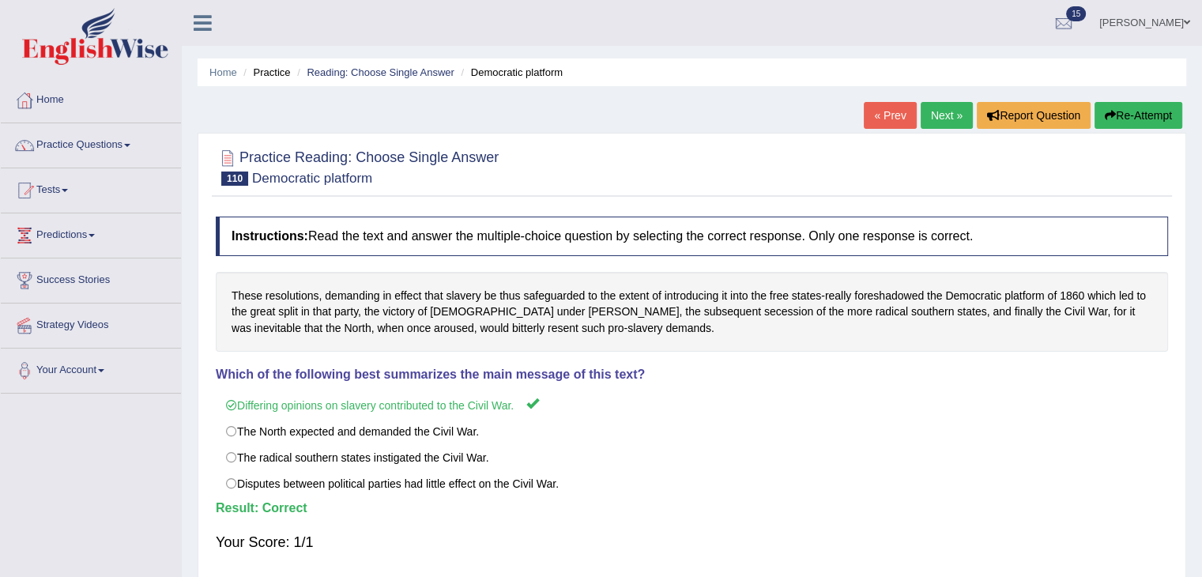
click at [937, 117] on link "Next »" at bounding box center [947, 115] width 52 height 27
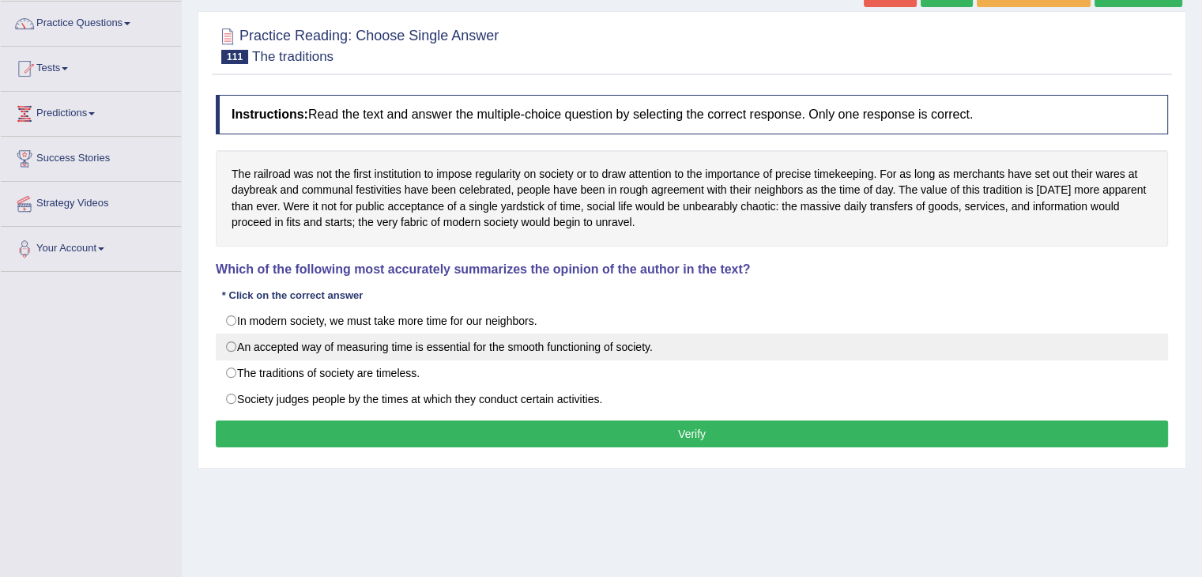
click at [231, 347] on label "An accepted way of measuring time is essential for the smooth functioning of so…" at bounding box center [692, 346] width 952 height 27
radio input "true"
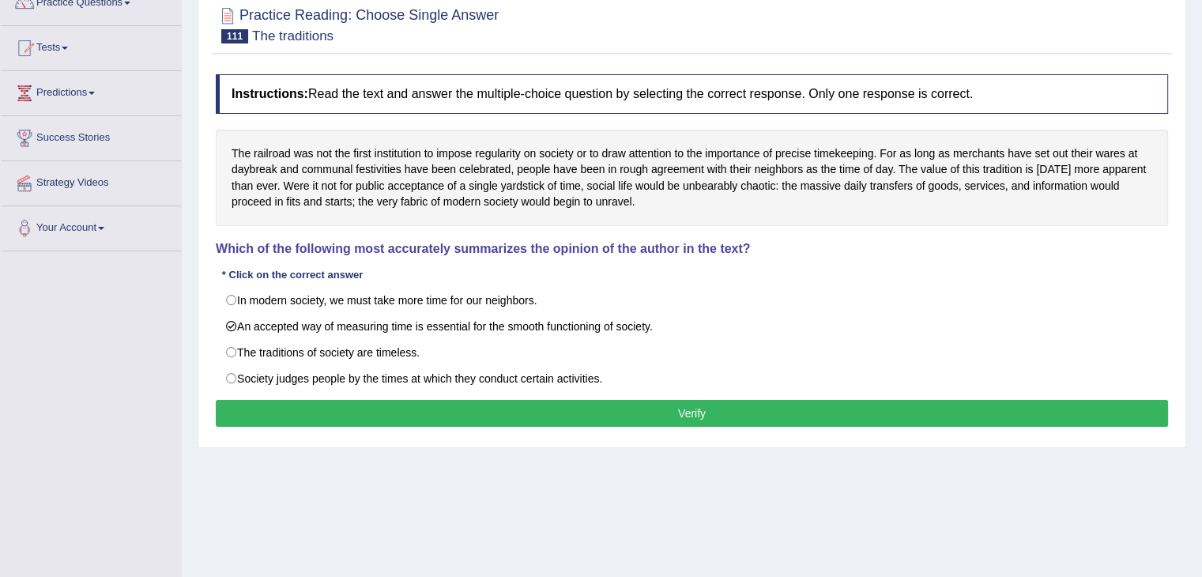
scroll to position [145, 0]
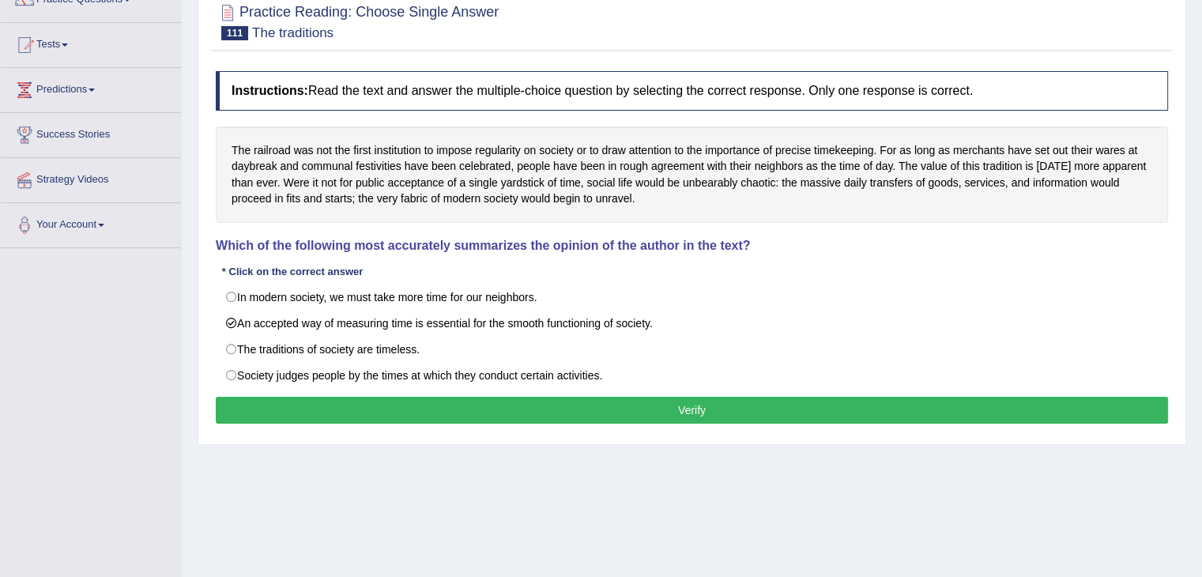
click at [787, 408] on button "Verify" at bounding box center [692, 410] width 952 height 27
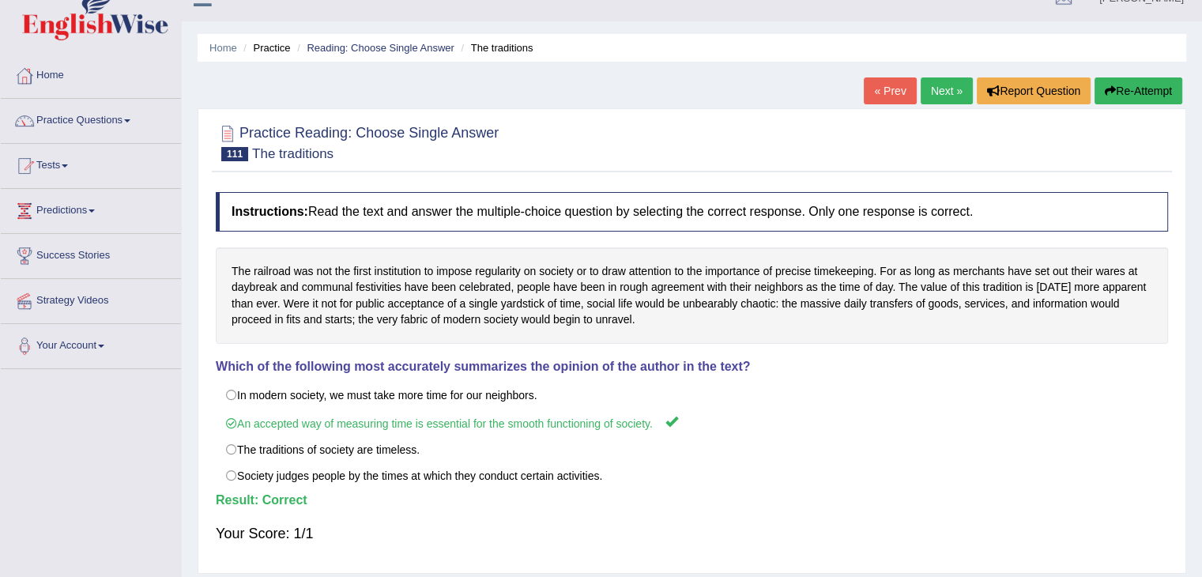
scroll to position [0, 0]
